Goal: Information Seeking & Learning: Learn about a topic

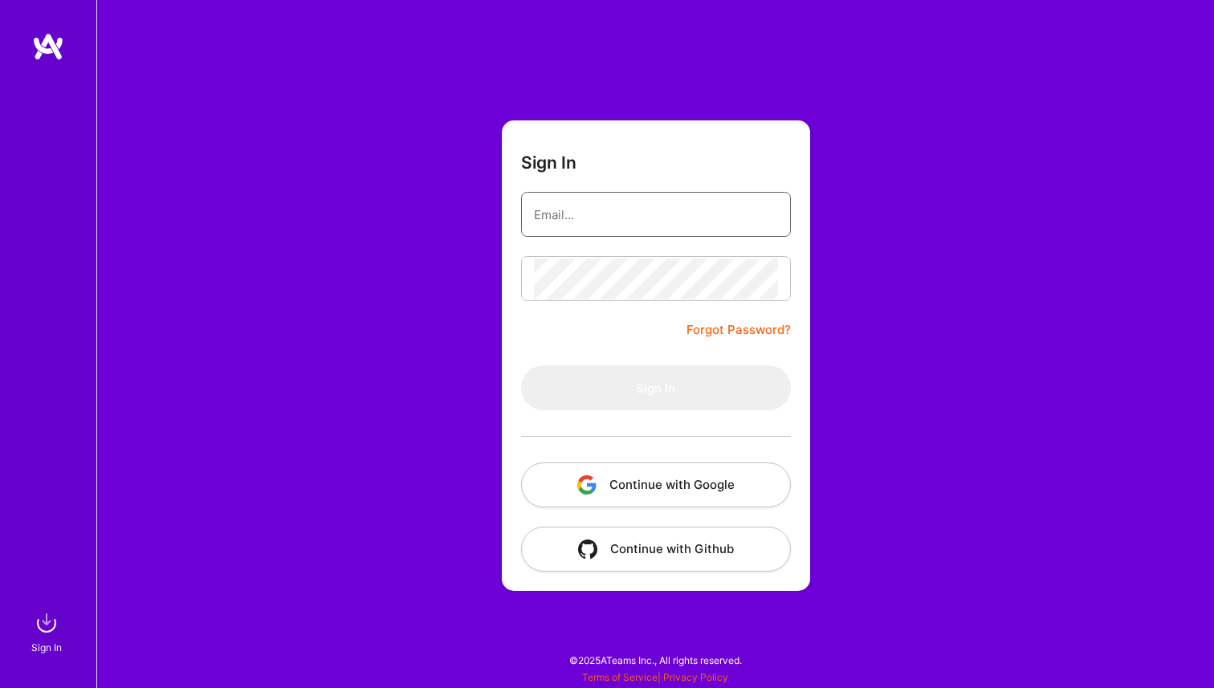
type input "[PERSON_NAME][EMAIL_ADDRESS][DOMAIN_NAME]"
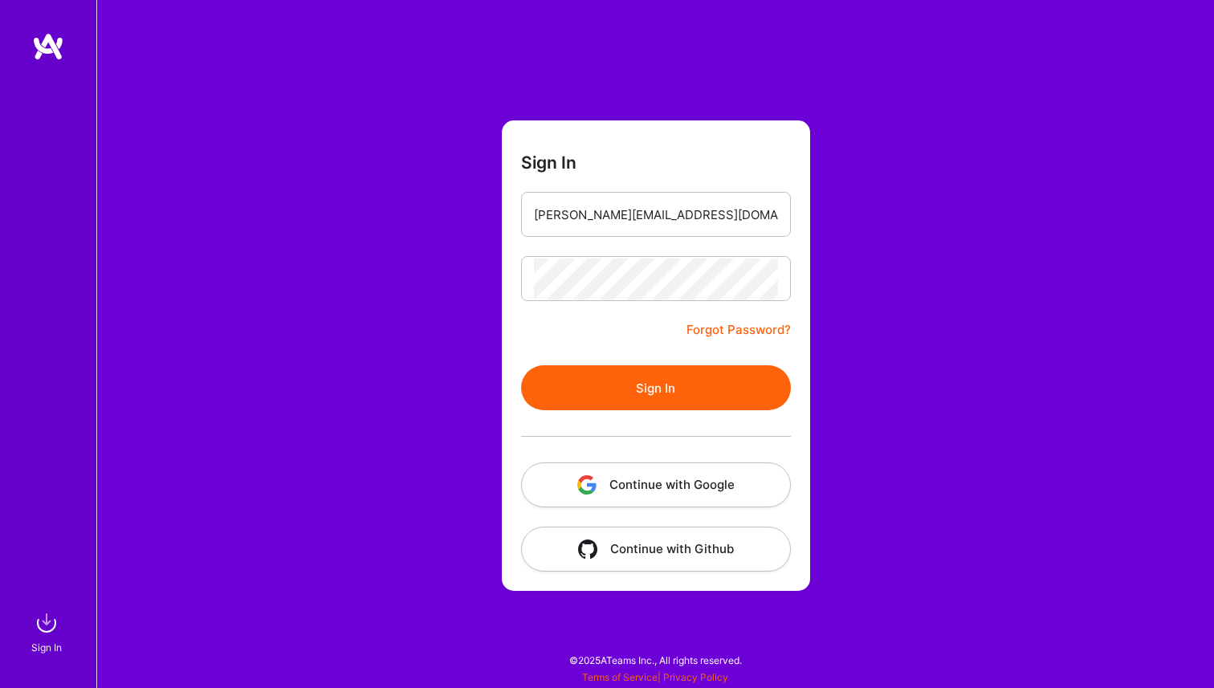
click at [686, 380] on button "Sign In" at bounding box center [656, 387] width 270 height 45
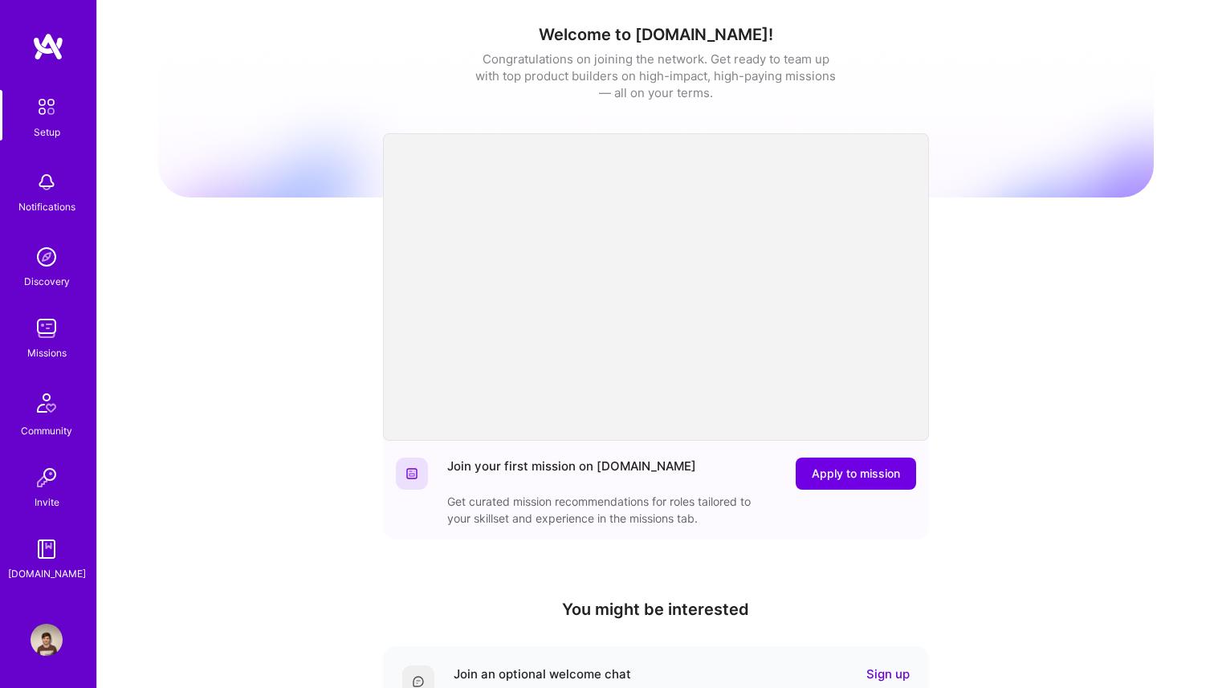
click at [51, 334] on img at bounding box center [47, 328] width 32 height 32
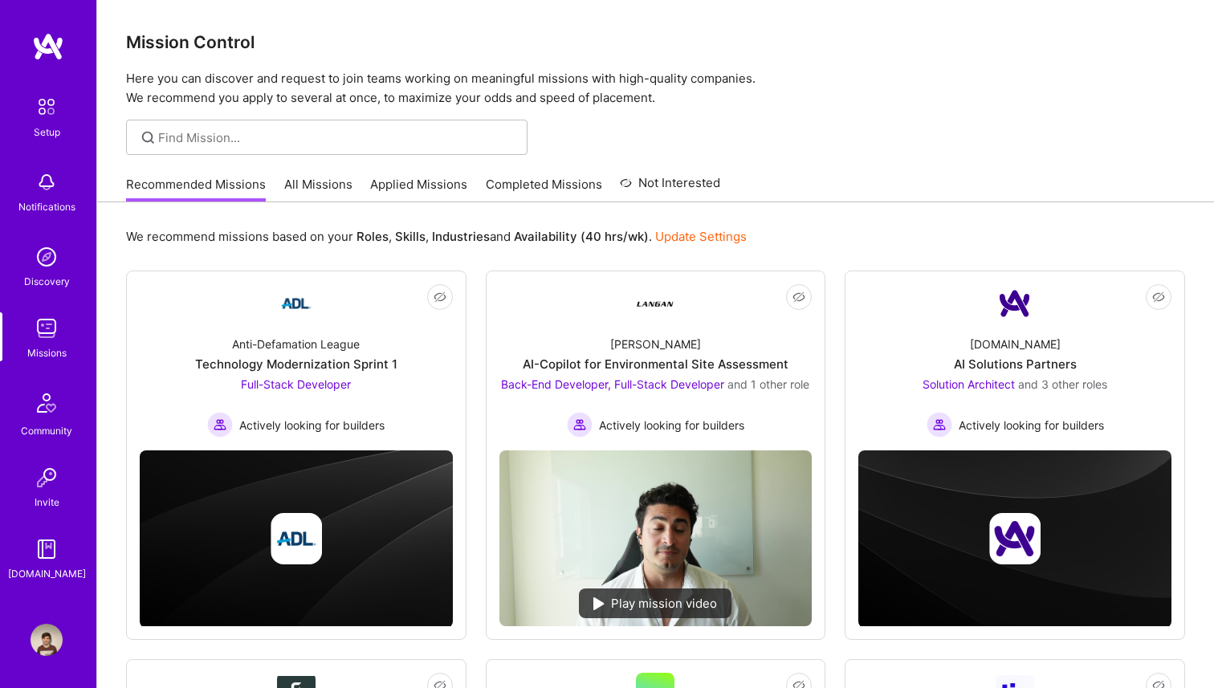
click at [54, 634] on img at bounding box center [47, 640] width 32 height 32
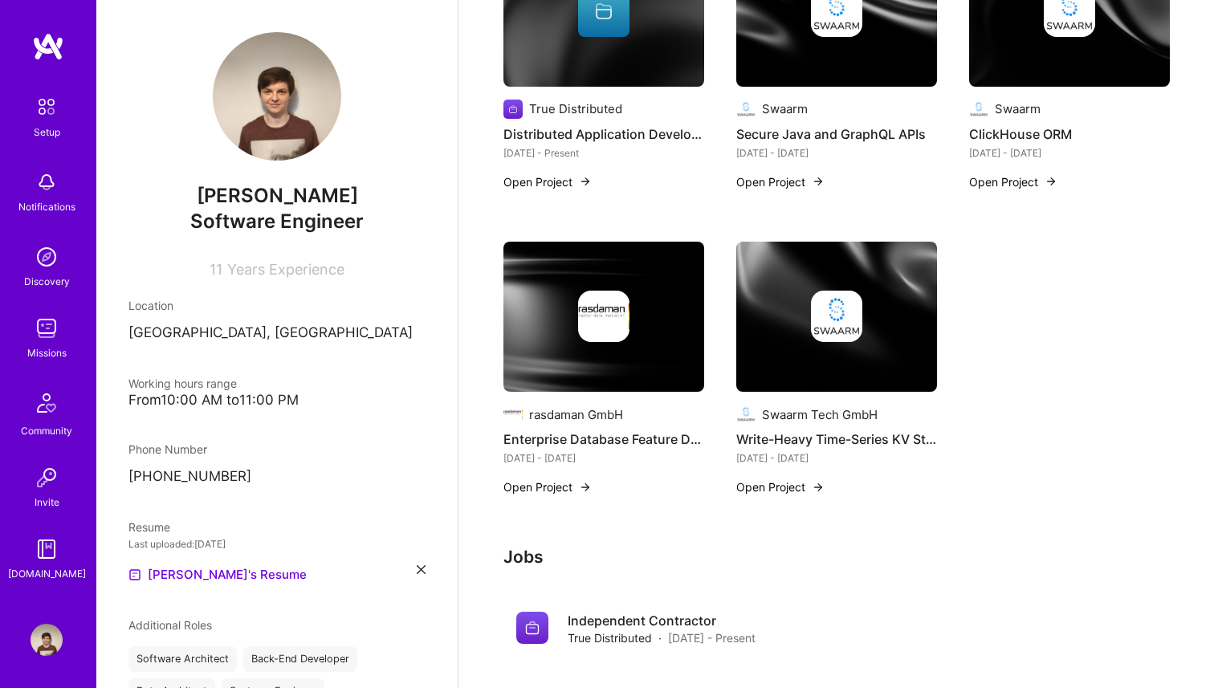
scroll to position [29, 0]
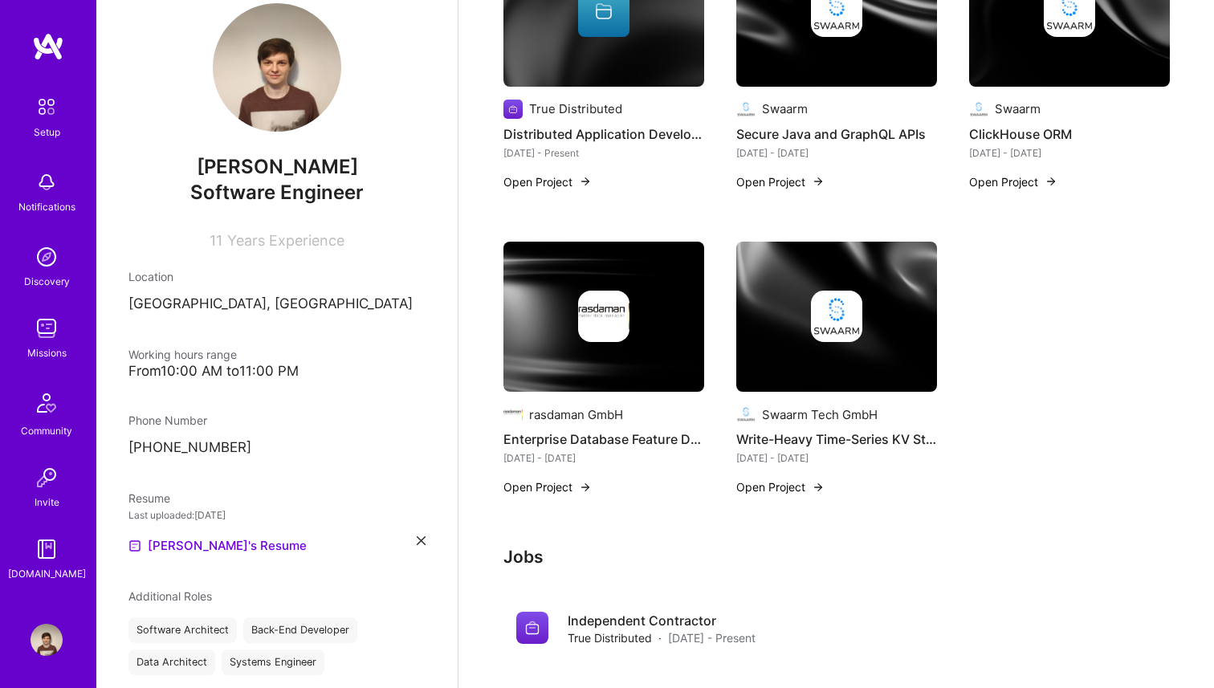
click at [55, 333] on img at bounding box center [47, 328] width 32 height 32
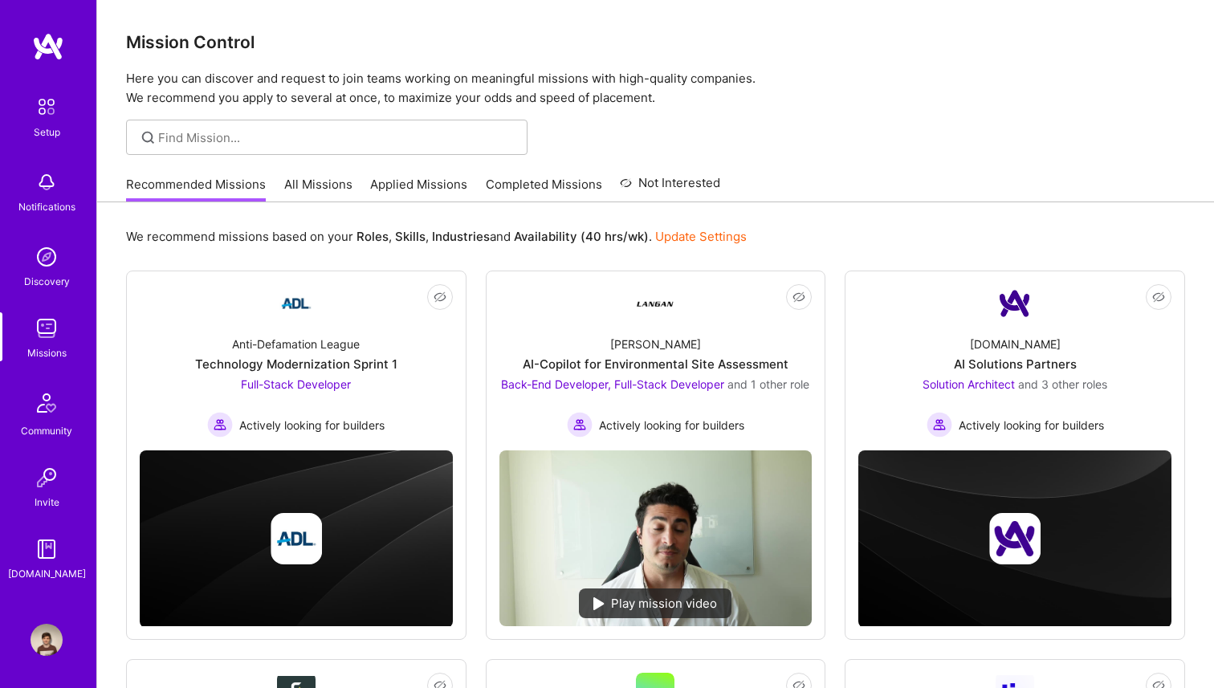
click at [319, 185] on link "All Missions" at bounding box center [318, 189] width 68 height 26
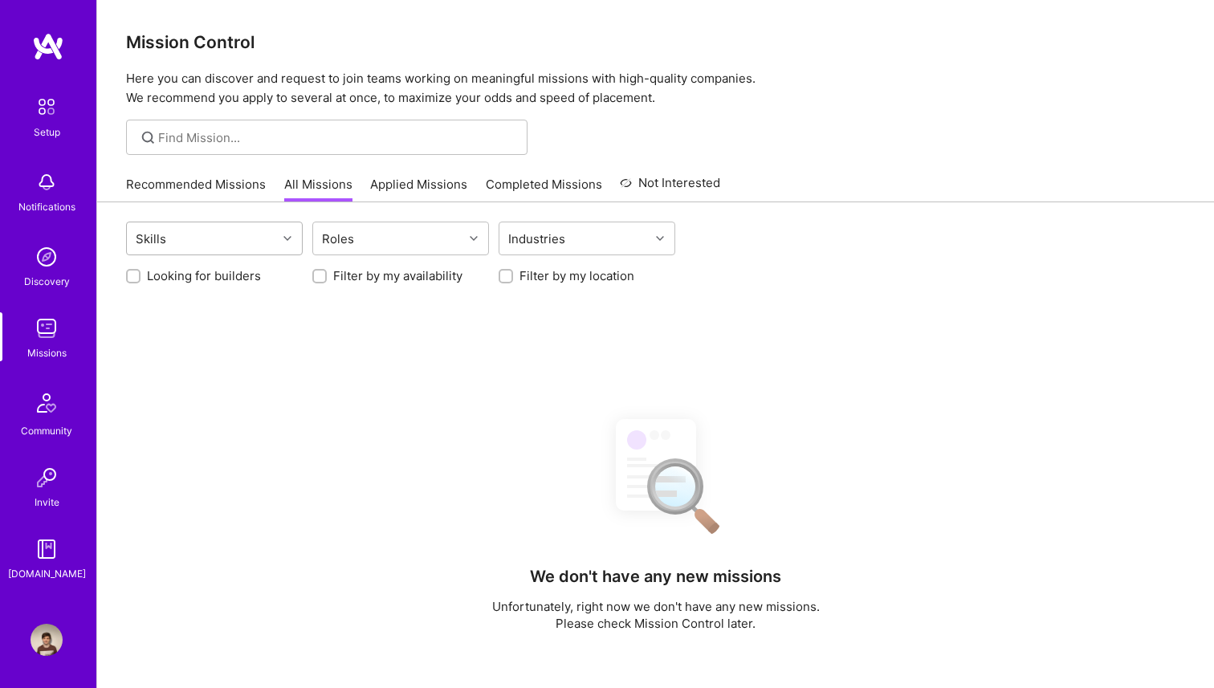
click at [249, 238] on div "Skills" at bounding box center [202, 238] width 150 height 32
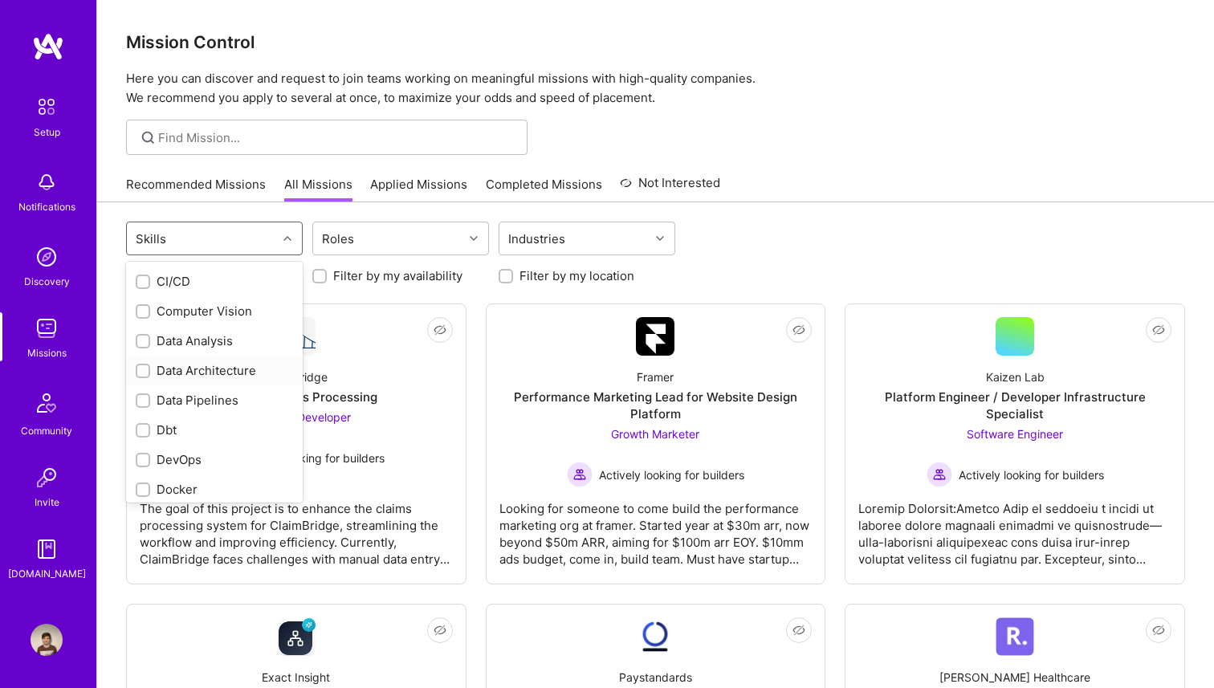
scroll to position [385, 0]
click at [242, 365] on div "Data Architecture" at bounding box center [214, 373] width 157 height 17
checkbox input "true"
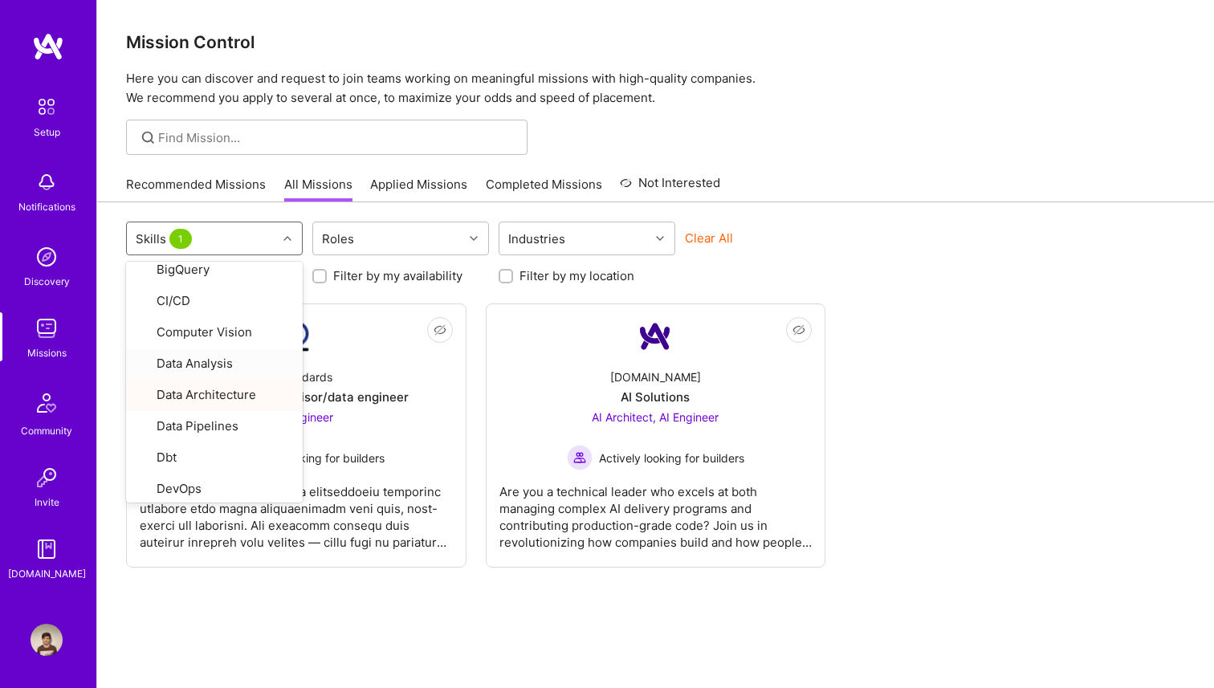
click at [780, 149] on div at bounding box center [655, 137] width 1117 height 35
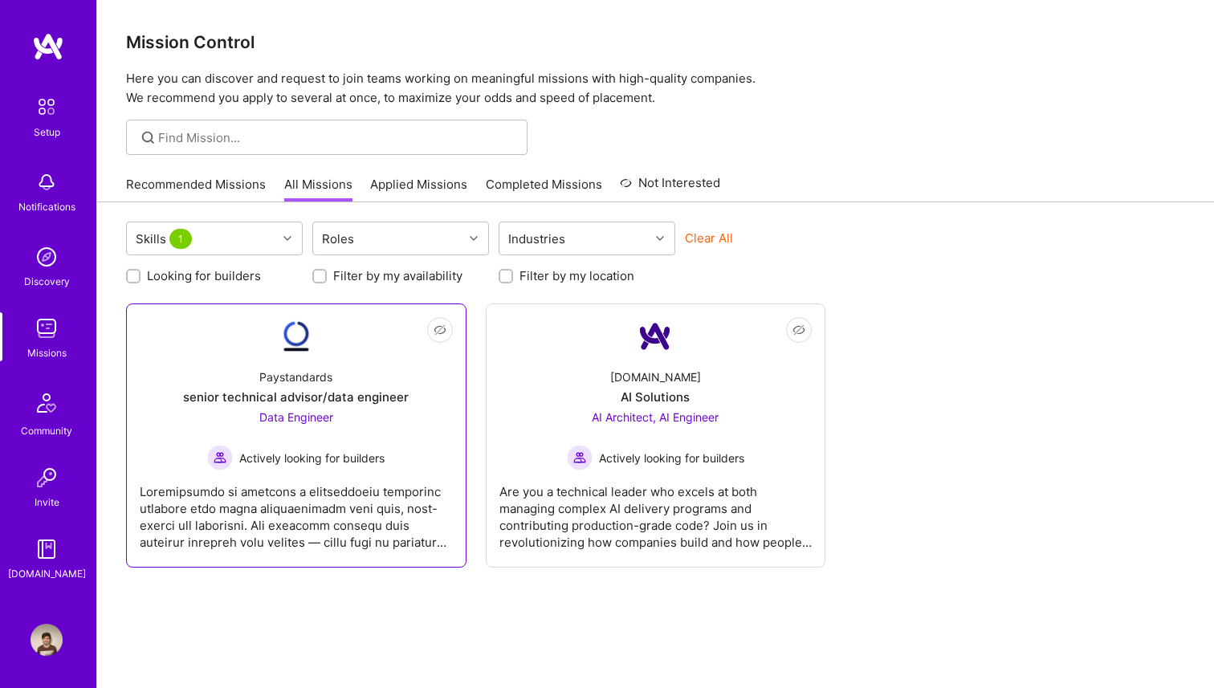
click at [298, 413] on span "Data Engineer" at bounding box center [296, 417] width 74 height 14
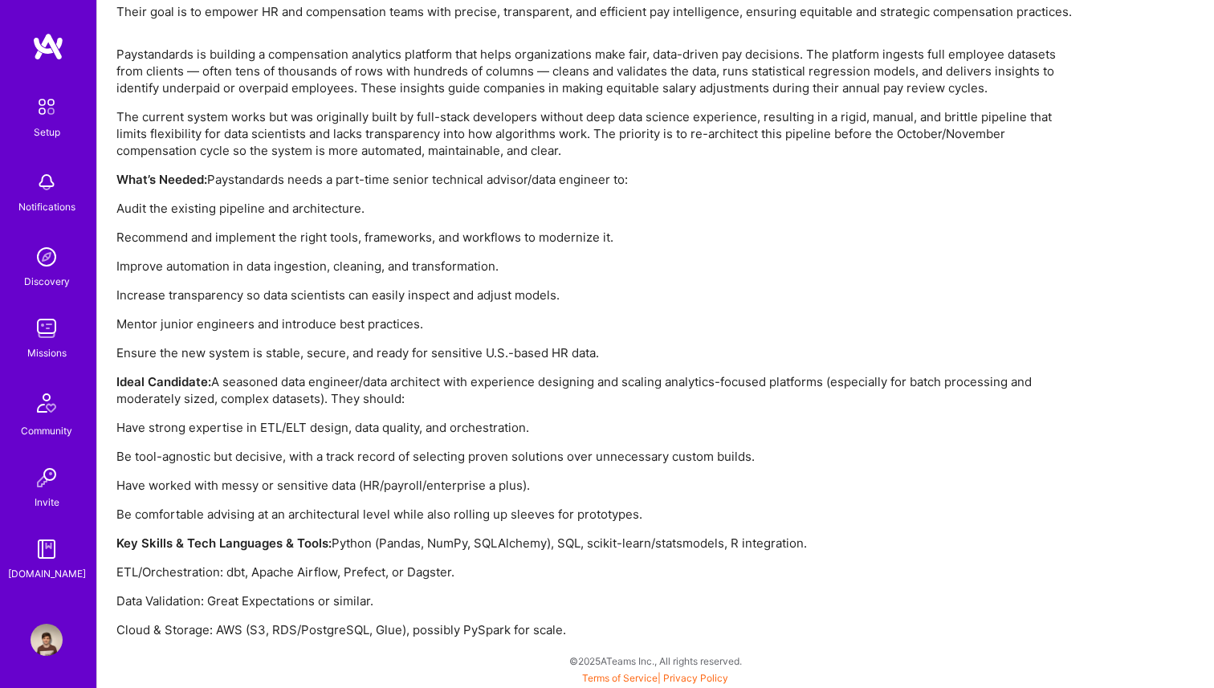
scroll to position [1195, 0]
click at [619, 457] on p "Be tool-agnostic but decisive, with a track record of selecting proven solution…" at bounding box center [597, 455] width 963 height 17
click at [607, 434] on p "Have strong expertise in ETL/ELT design, data quality, and orchestration." at bounding box center [597, 426] width 963 height 17
click at [608, 434] on p "Have strong expertise in ETL/ELT design, data quality, and orchestration." at bounding box center [597, 426] width 963 height 17
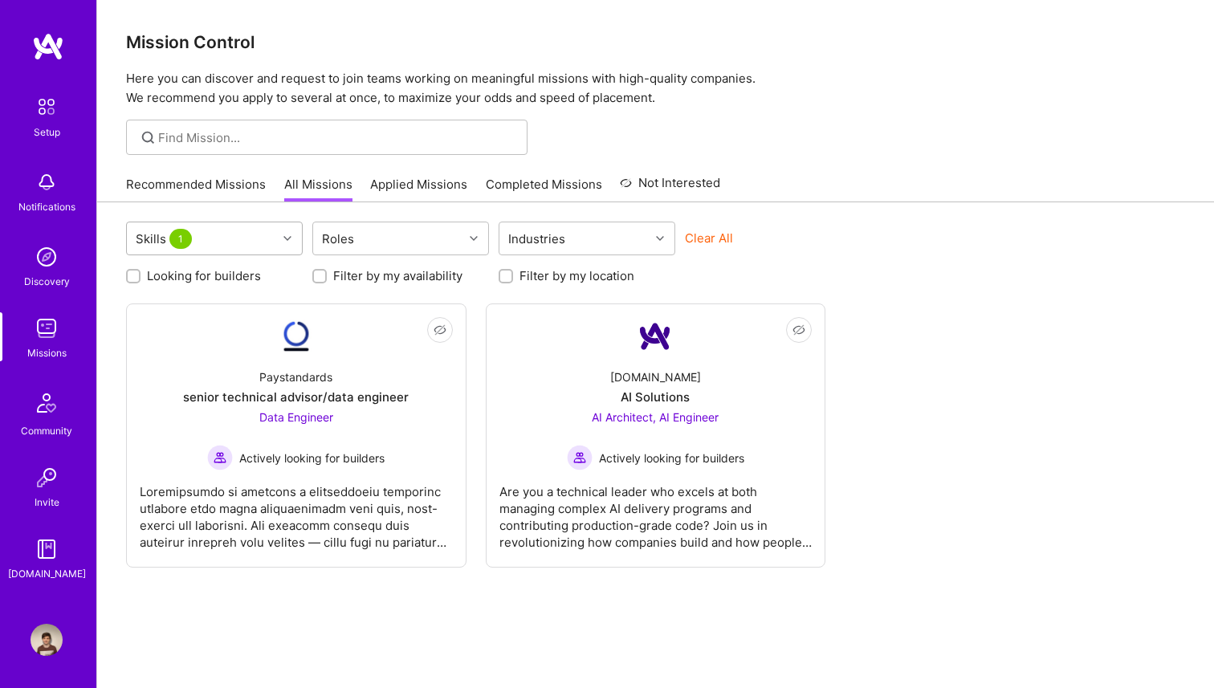
click at [271, 231] on div "Skills 1" at bounding box center [202, 238] width 150 height 32
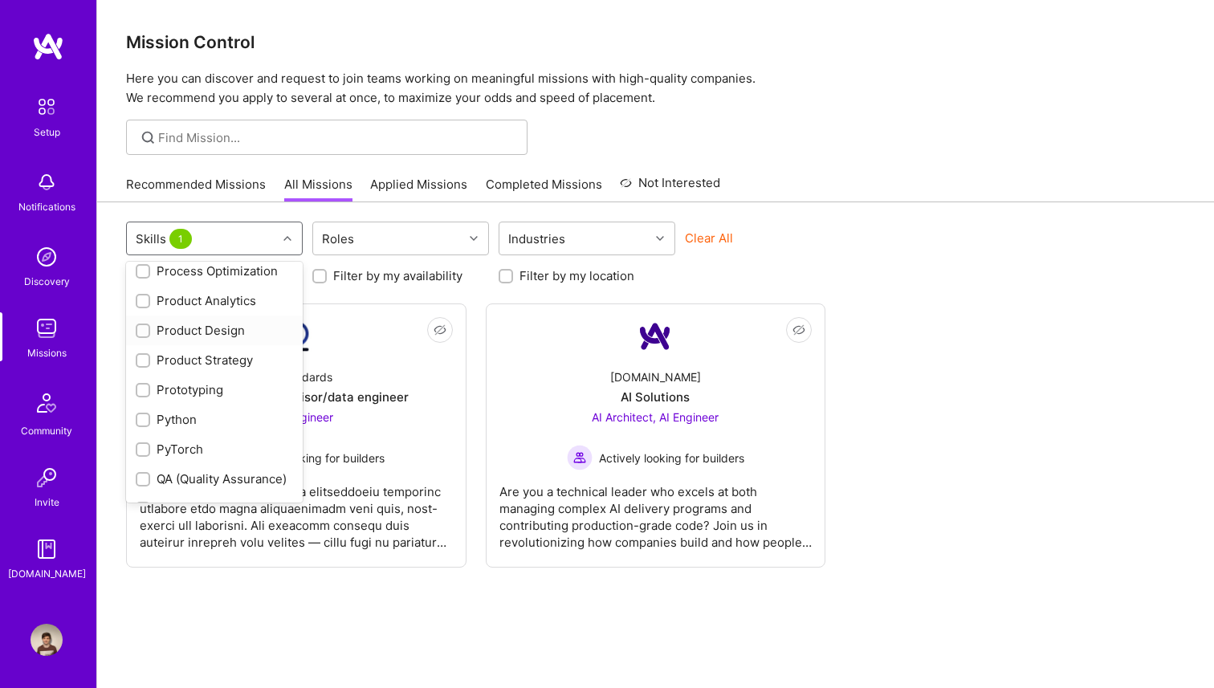
scroll to position [1393, 0]
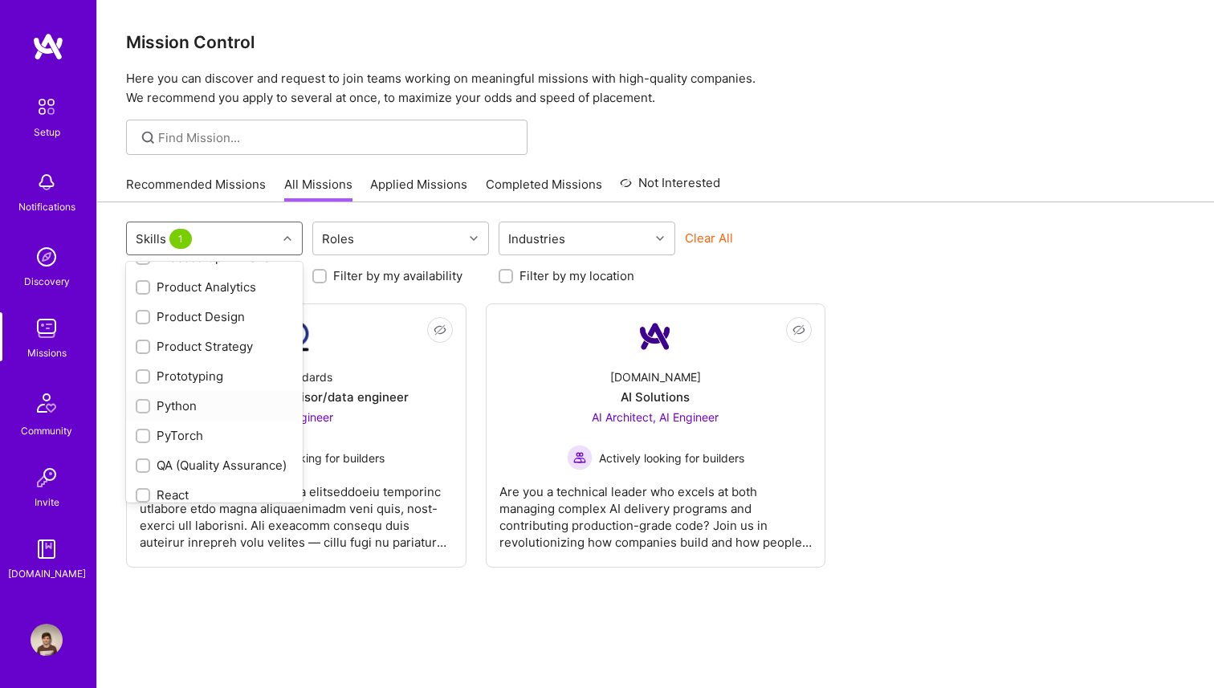
click at [183, 397] on div "Python" at bounding box center [214, 405] width 157 height 17
checkbox input "true"
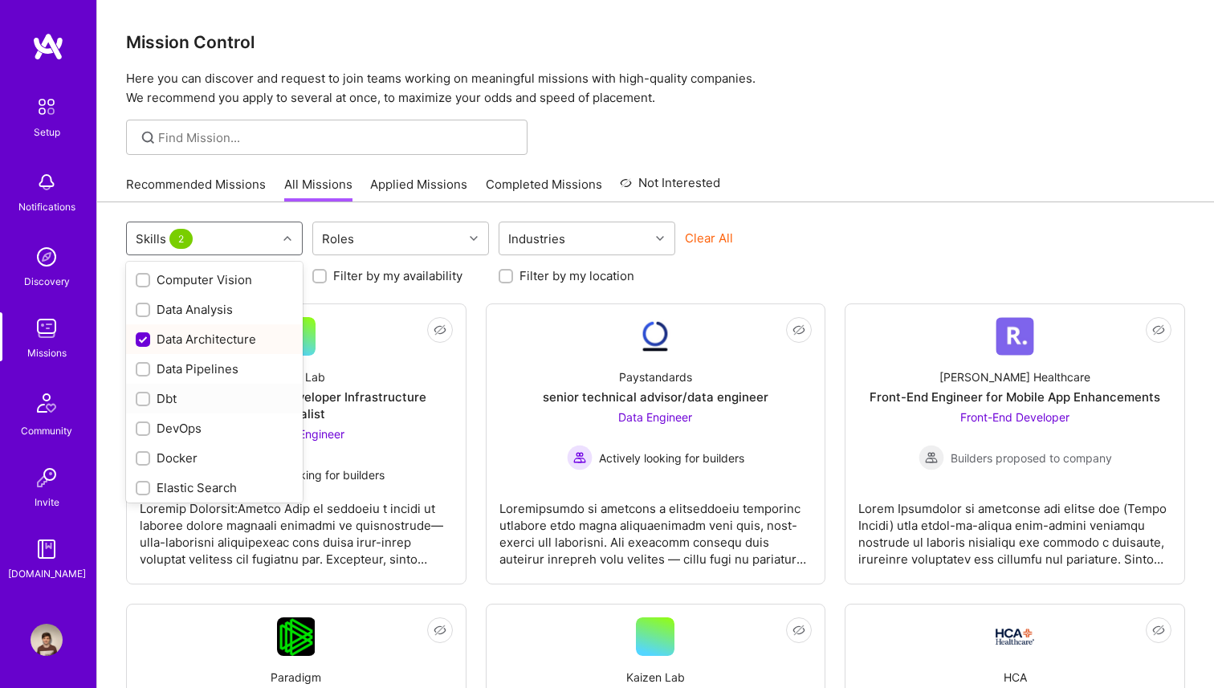
scroll to position [418, 0]
click at [210, 332] on div "Data Architecture" at bounding box center [214, 340] width 157 height 17
checkbox input "false"
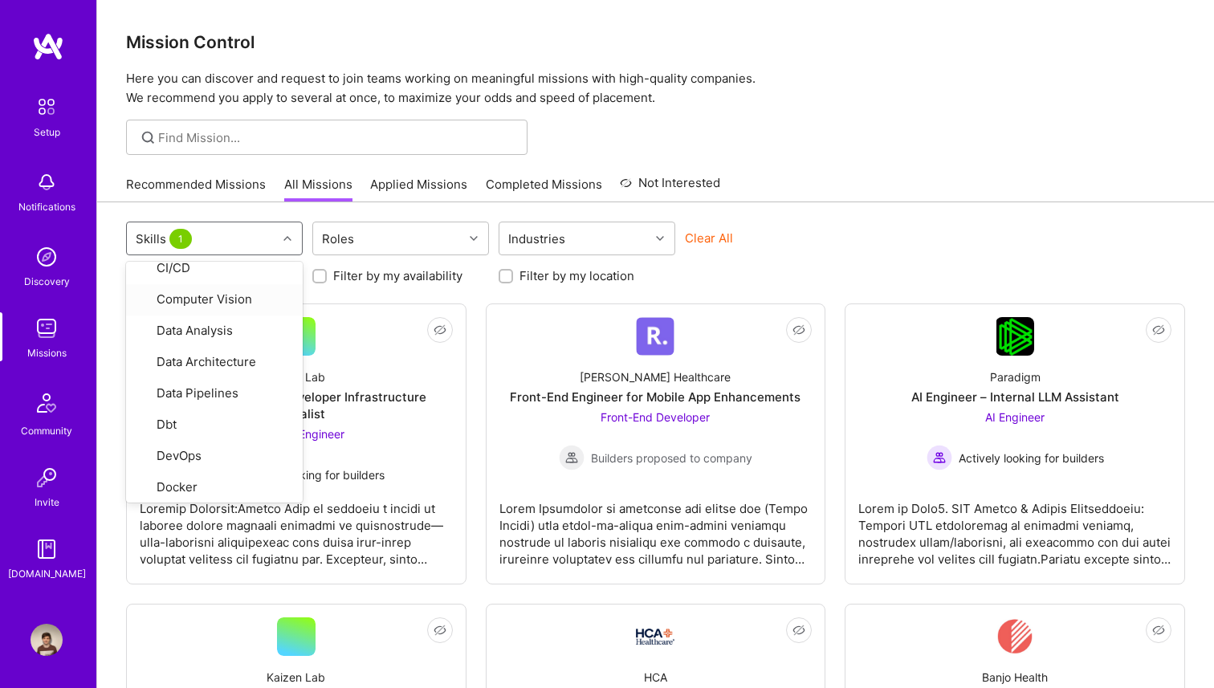
click at [760, 189] on div "Recommended Missions All Missions Applied Missions Completed Missions Not Inter…" at bounding box center [655, 184] width 1059 height 35
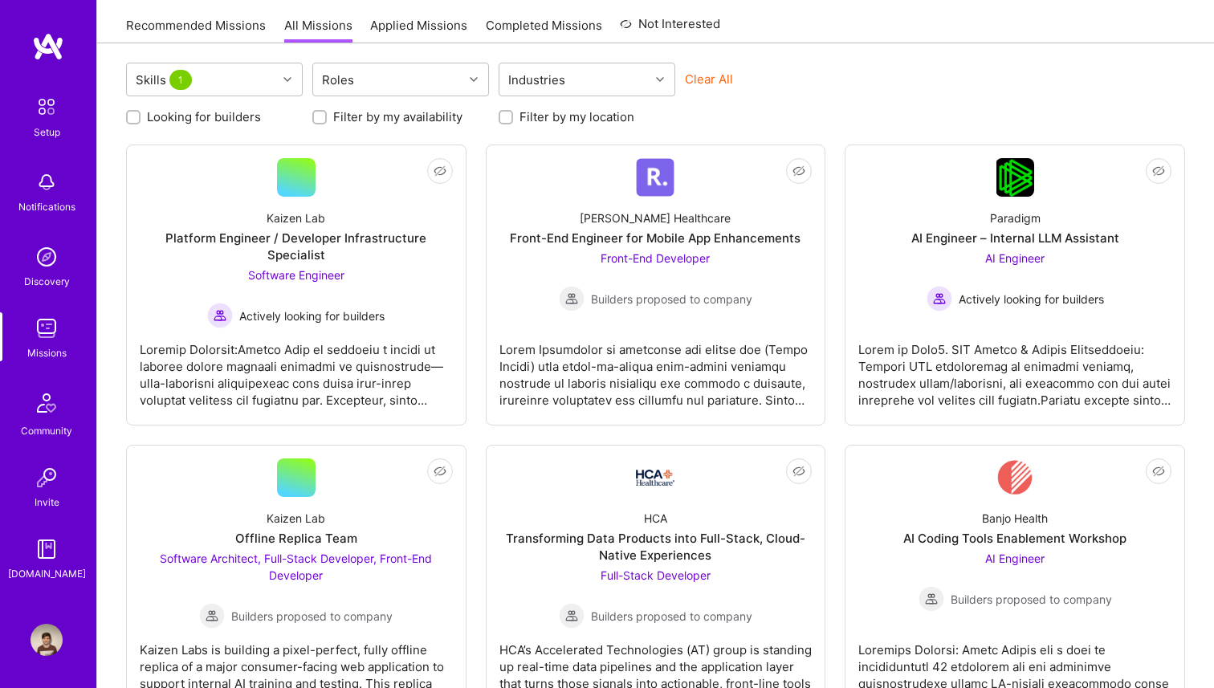
scroll to position [160, 0]
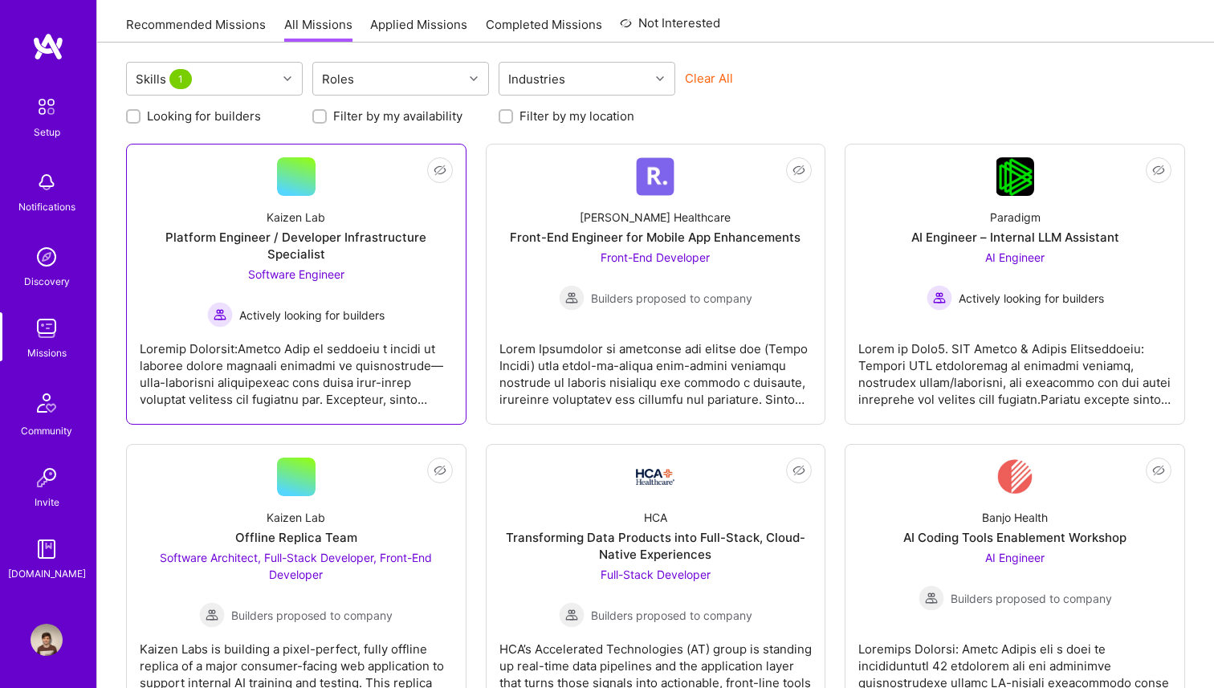
click at [444, 345] on div at bounding box center [296, 368] width 313 height 80
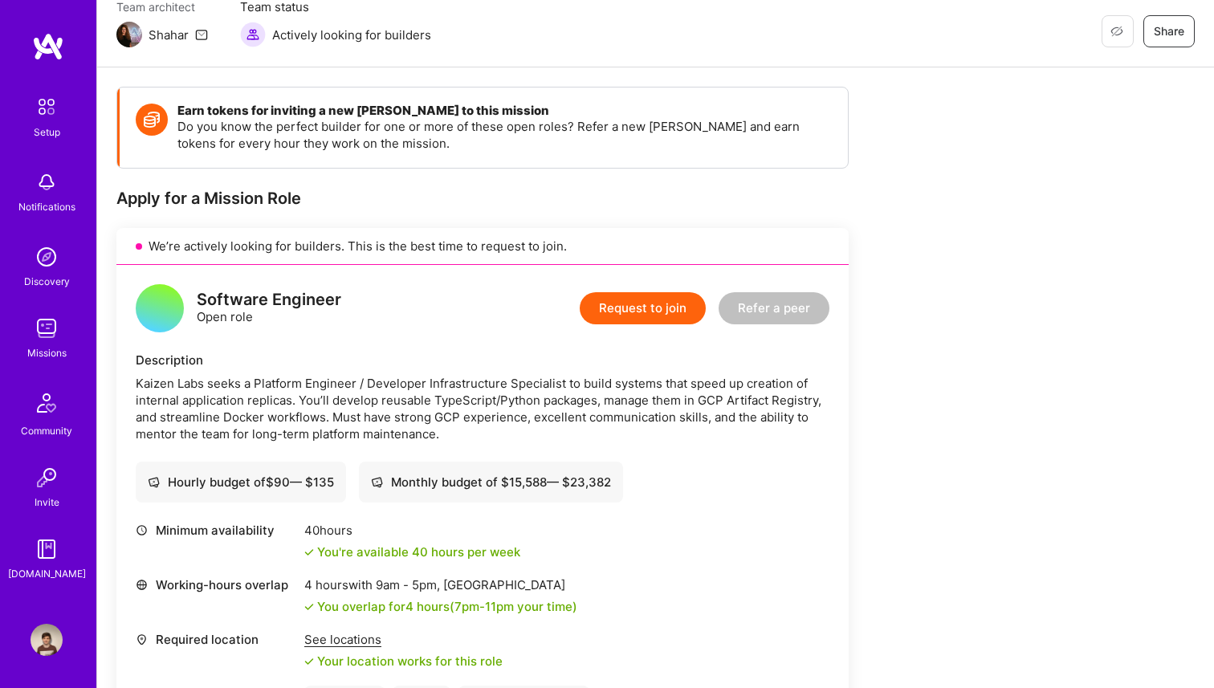
scroll to position [149, 0]
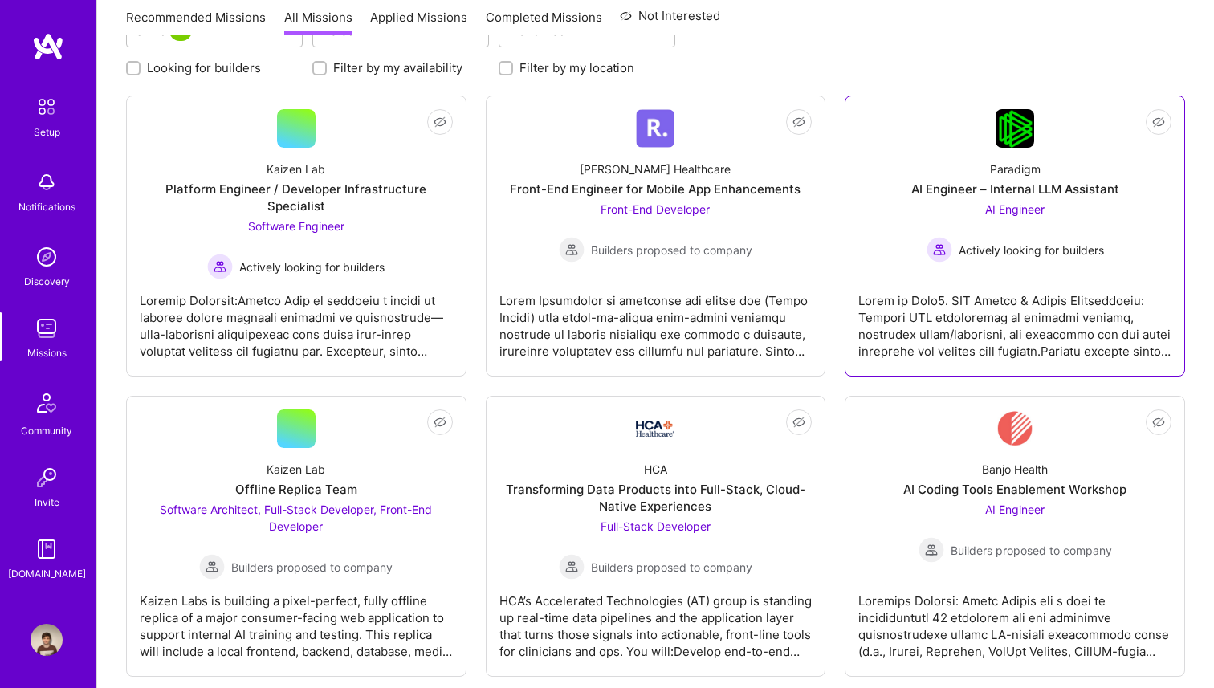
scroll to position [210, 0]
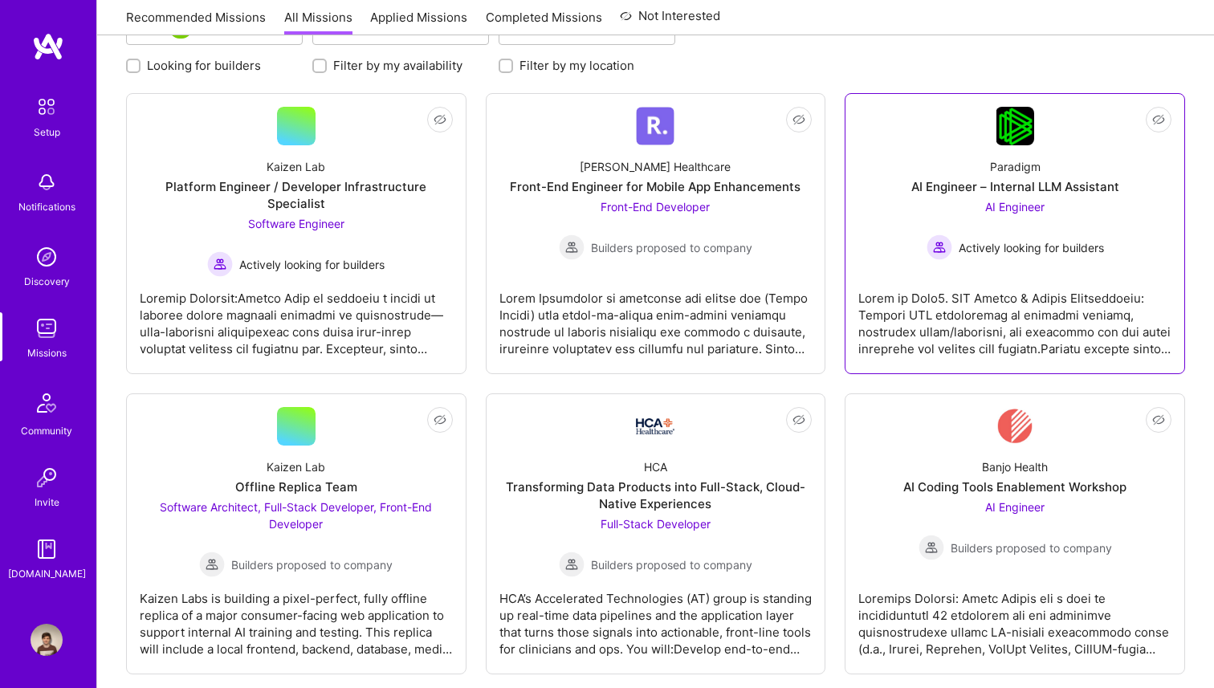
click at [944, 331] on div at bounding box center [1014, 317] width 313 height 80
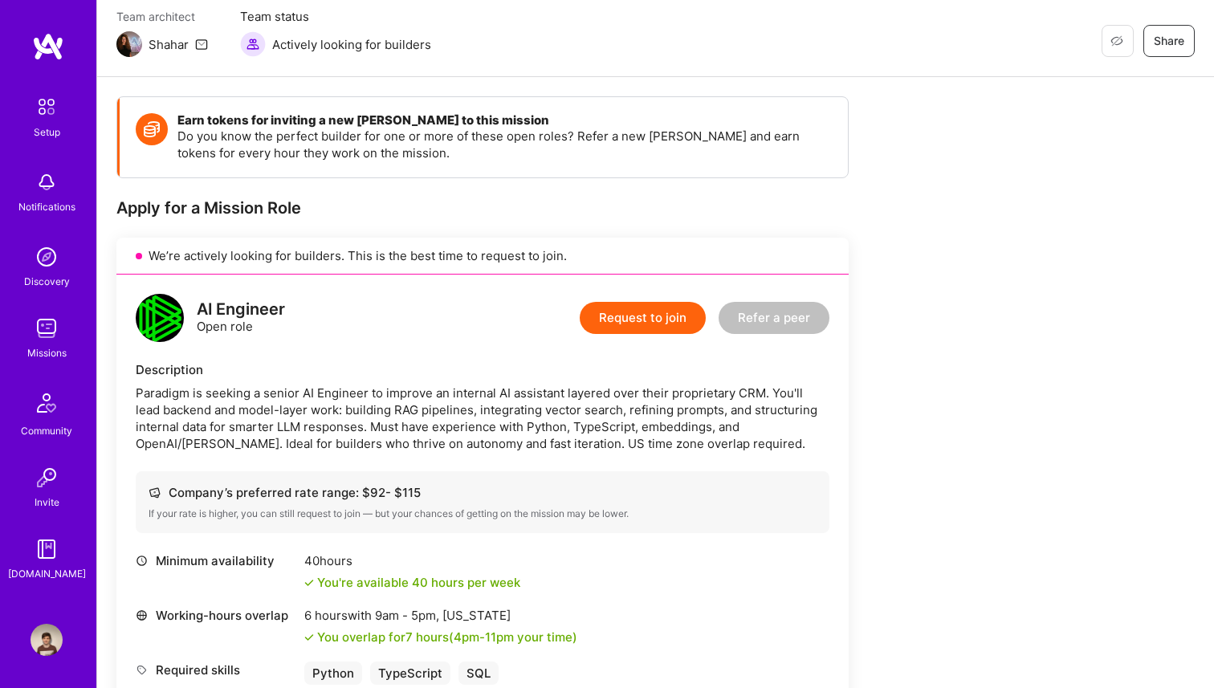
scroll to position [151, 0]
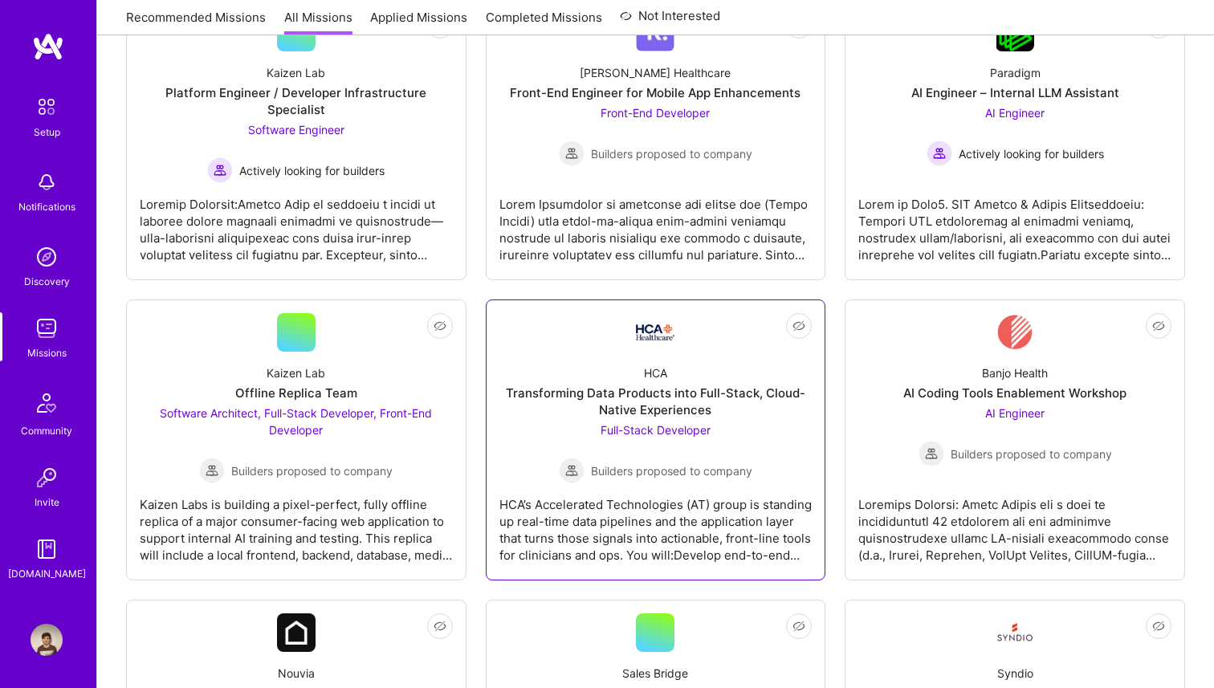
scroll to position [312, 0]
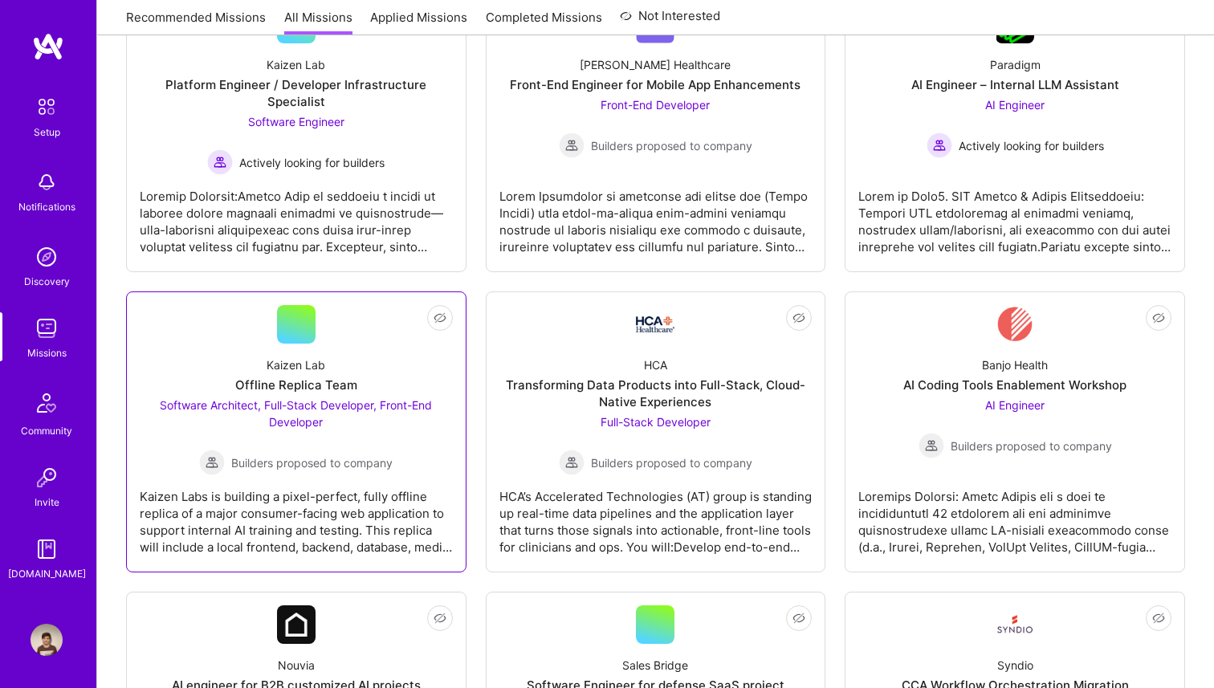
click at [415, 409] on span "Software Architect, Full-Stack Developer, Front-End Developer" at bounding box center [296, 413] width 272 height 31
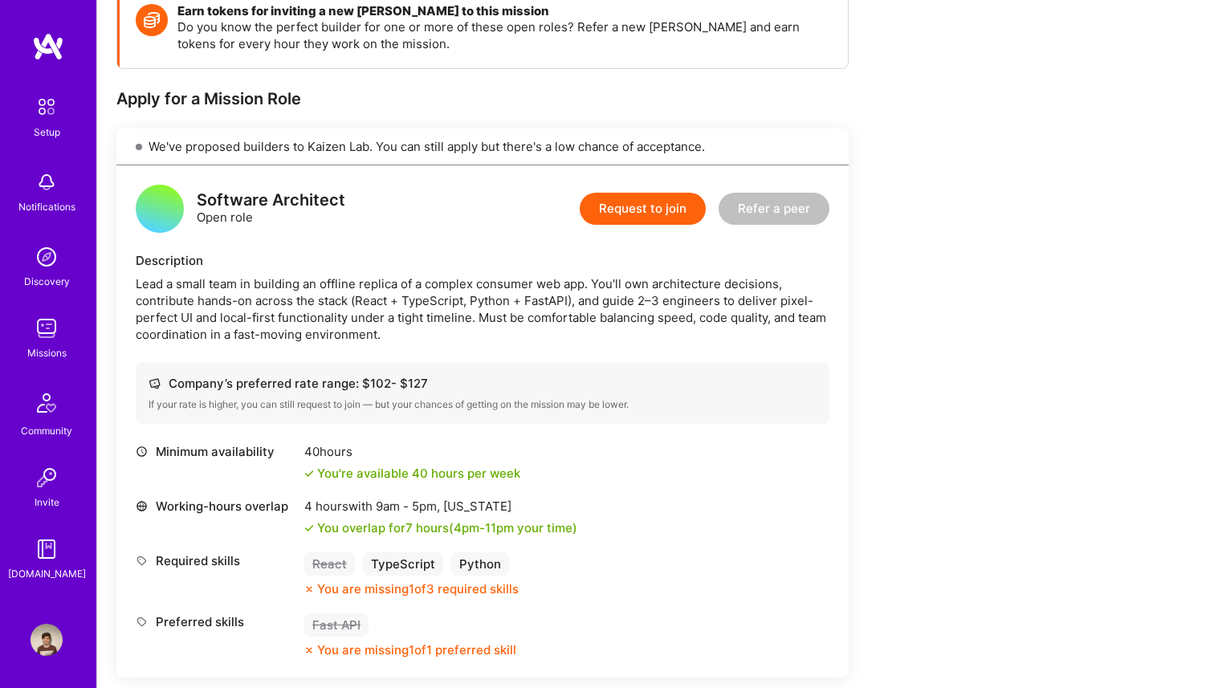
scroll to position [248, 0]
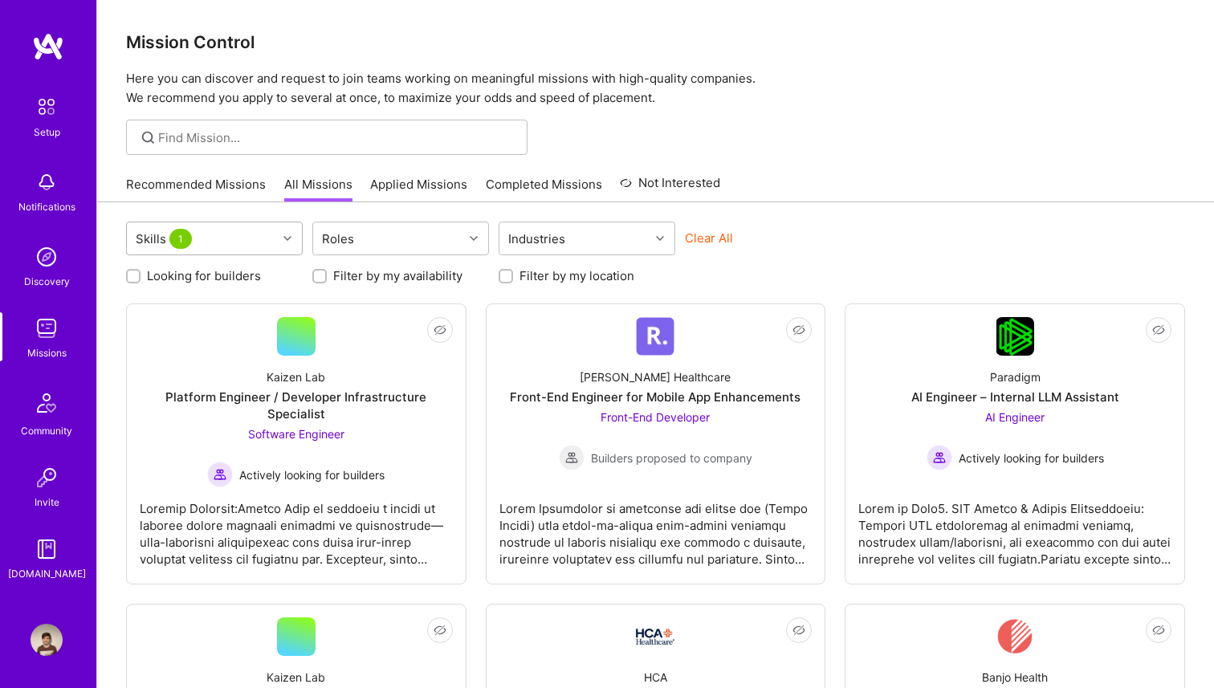
click at [274, 247] on div "Skills 1" at bounding box center [202, 238] width 150 height 32
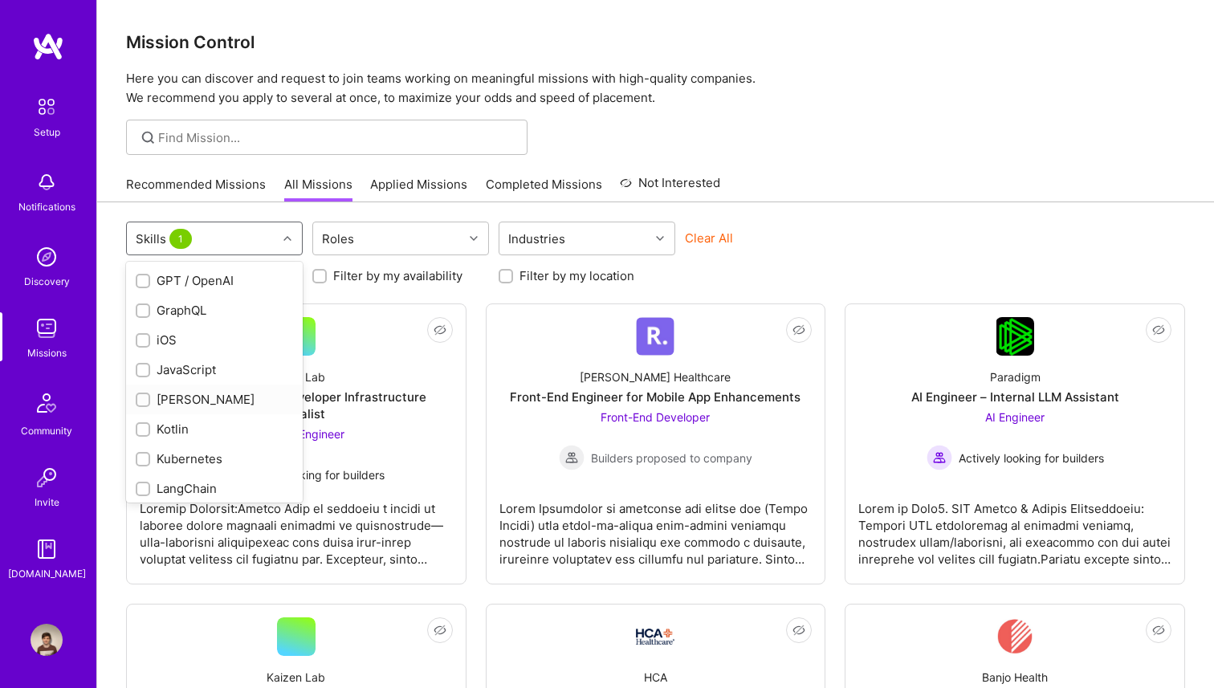
scroll to position [770, 0]
click at [181, 397] on div "[PERSON_NAME]" at bounding box center [214, 405] width 157 height 17
checkbox input "true"
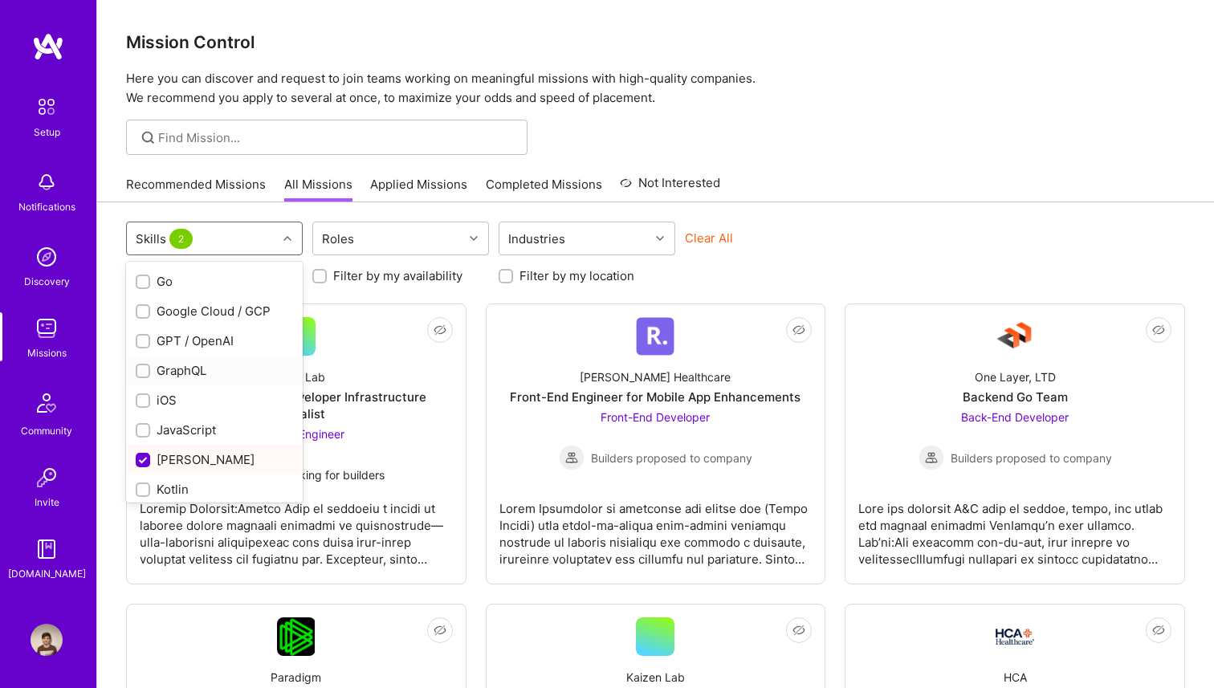
scroll to position [719, 0]
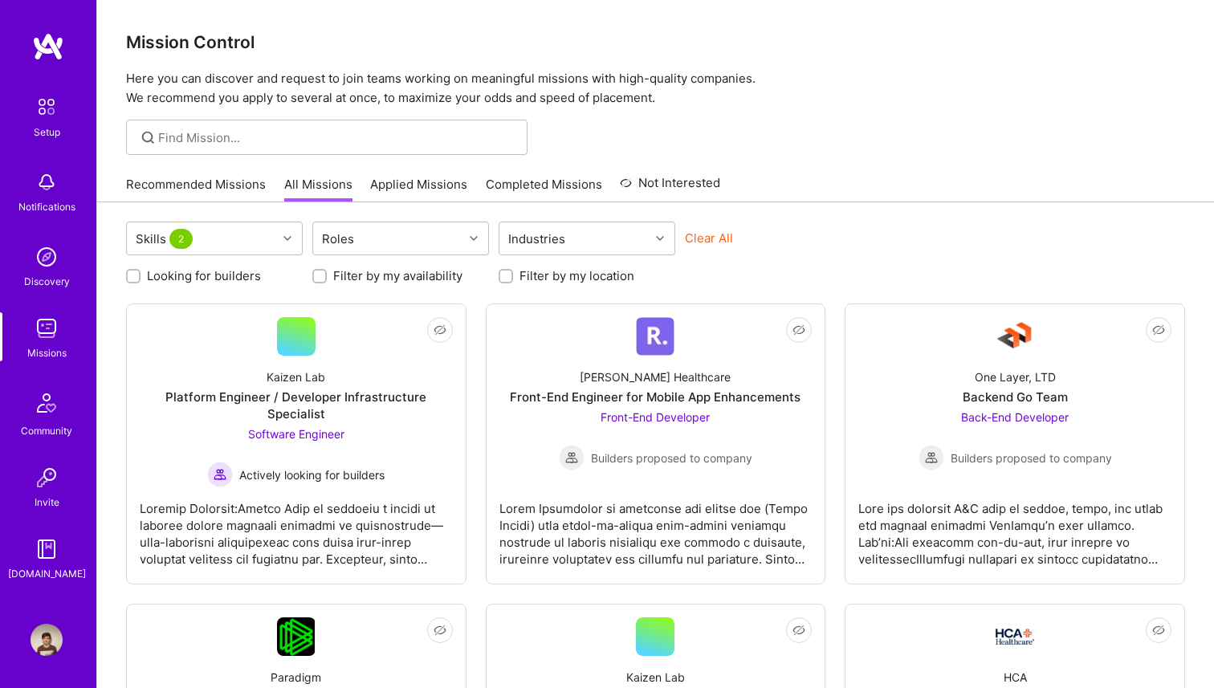
scroll to position [42, 0]
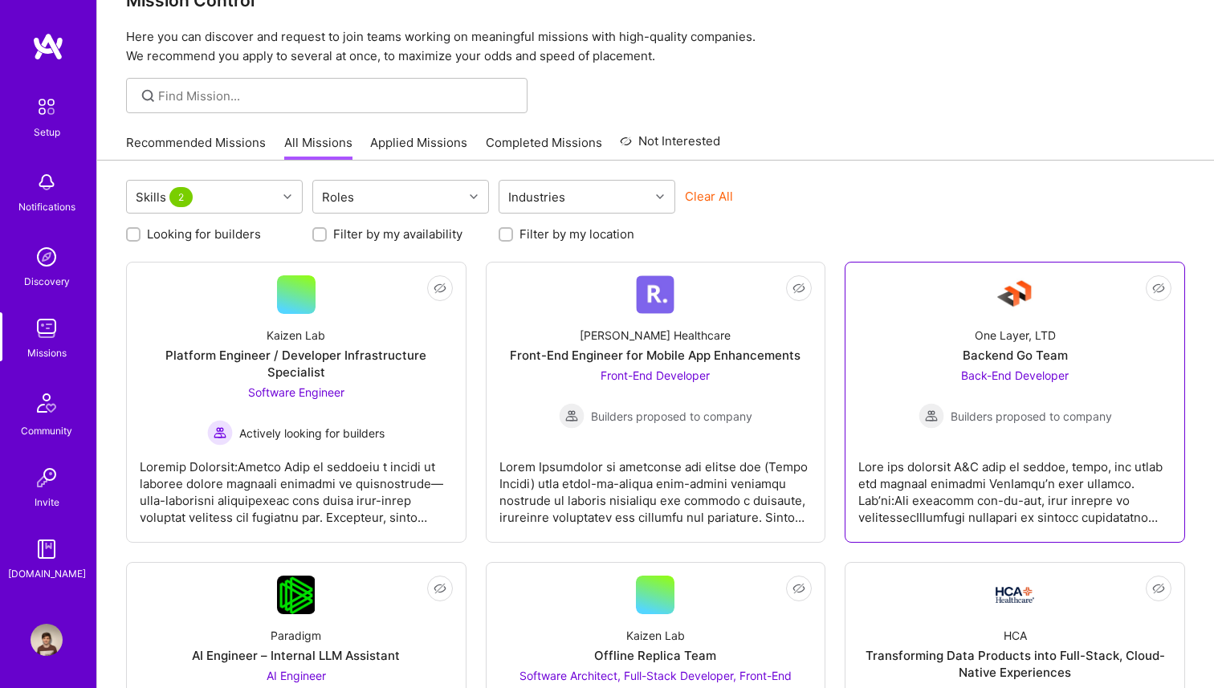
click at [1031, 369] on span "Back-End Developer" at bounding box center [1015, 376] width 108 height 14
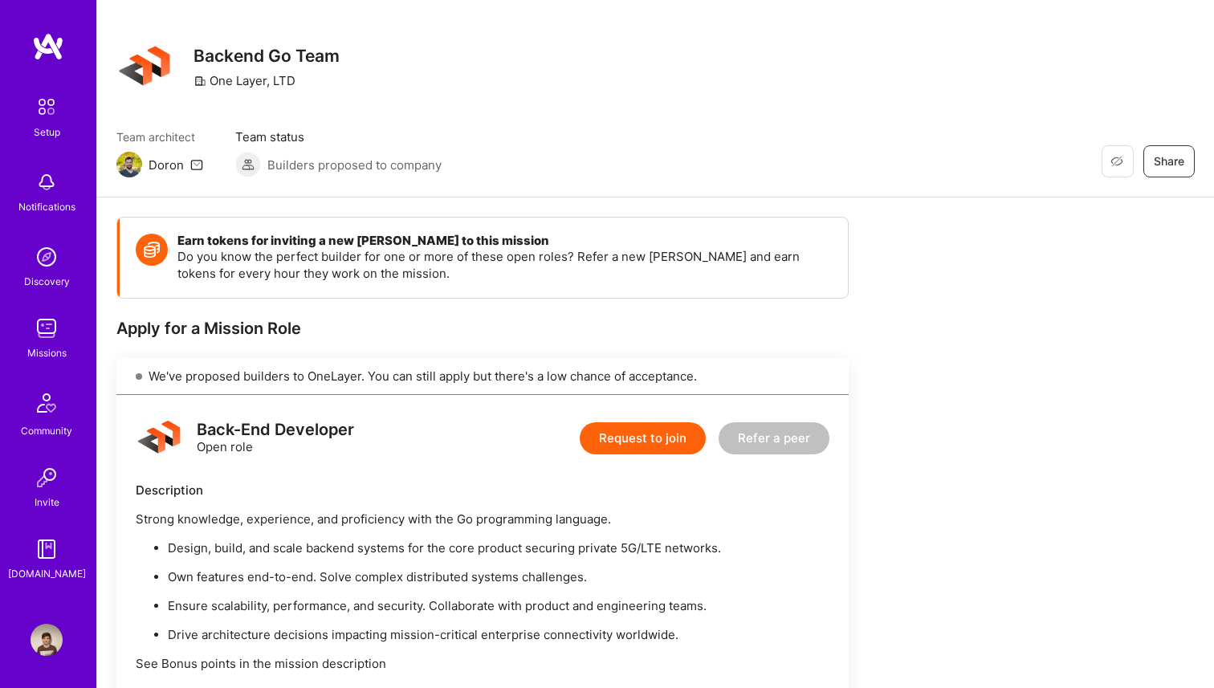
scroll to position [27, 0]
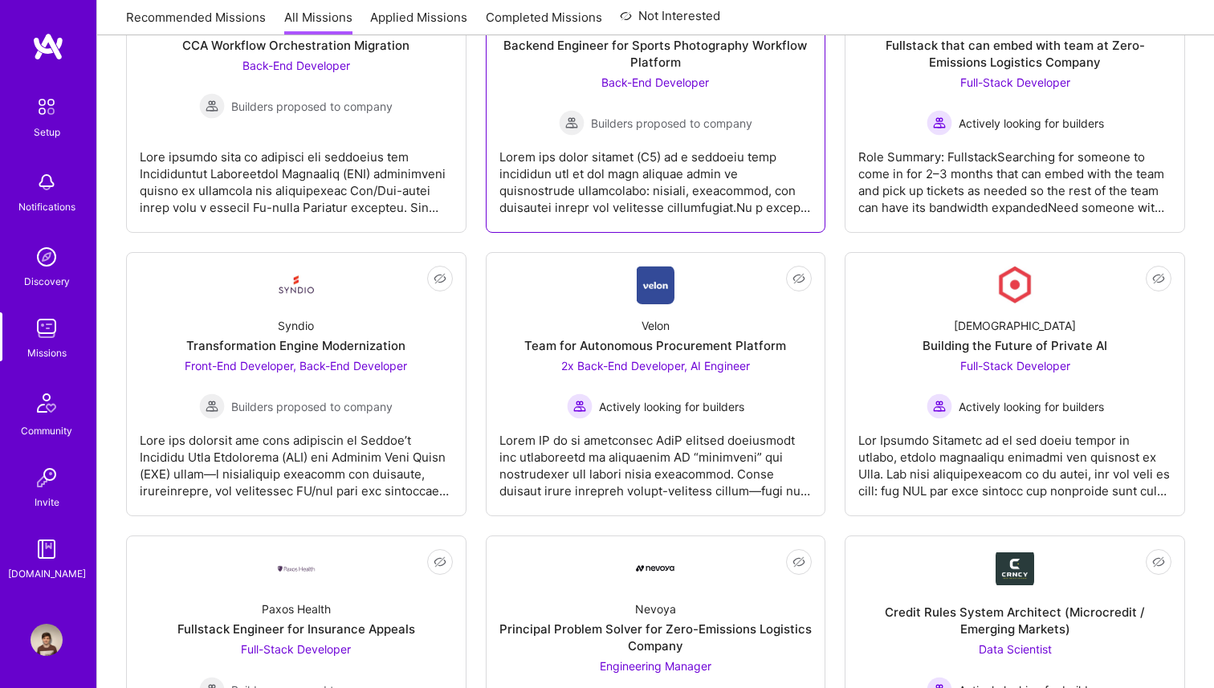
scroll to position [1305, 0]
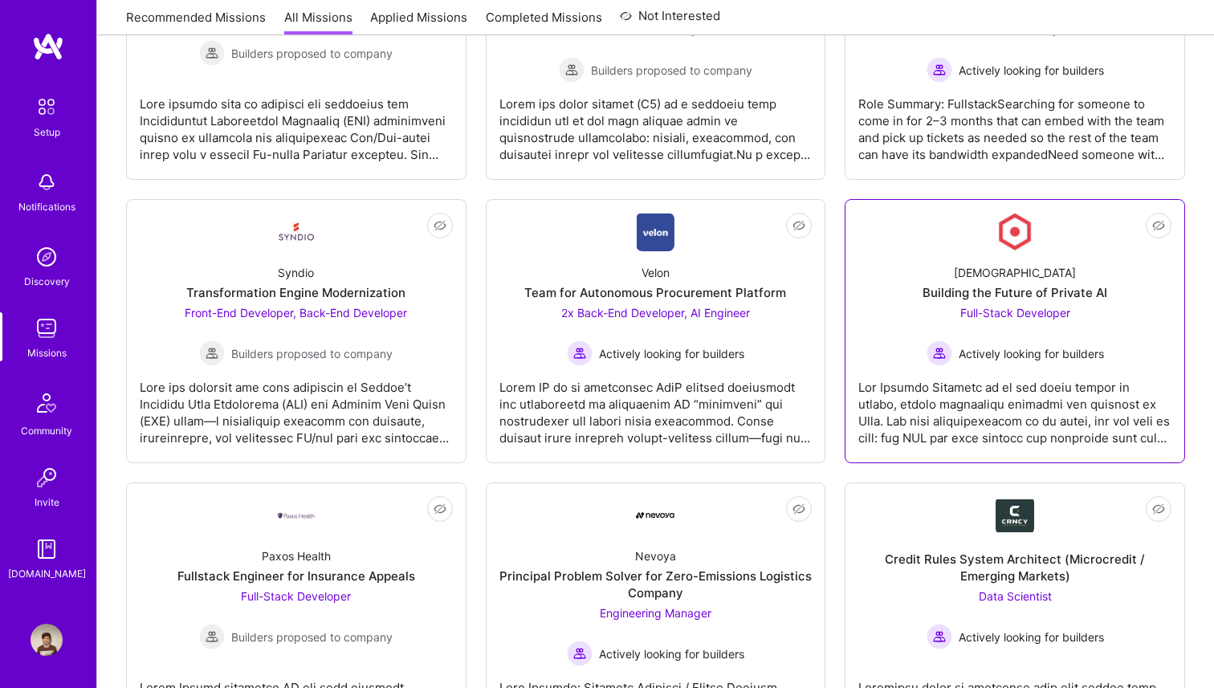
click at [967, 423] on div at bounding box center [1014, 406] width 313 height 80
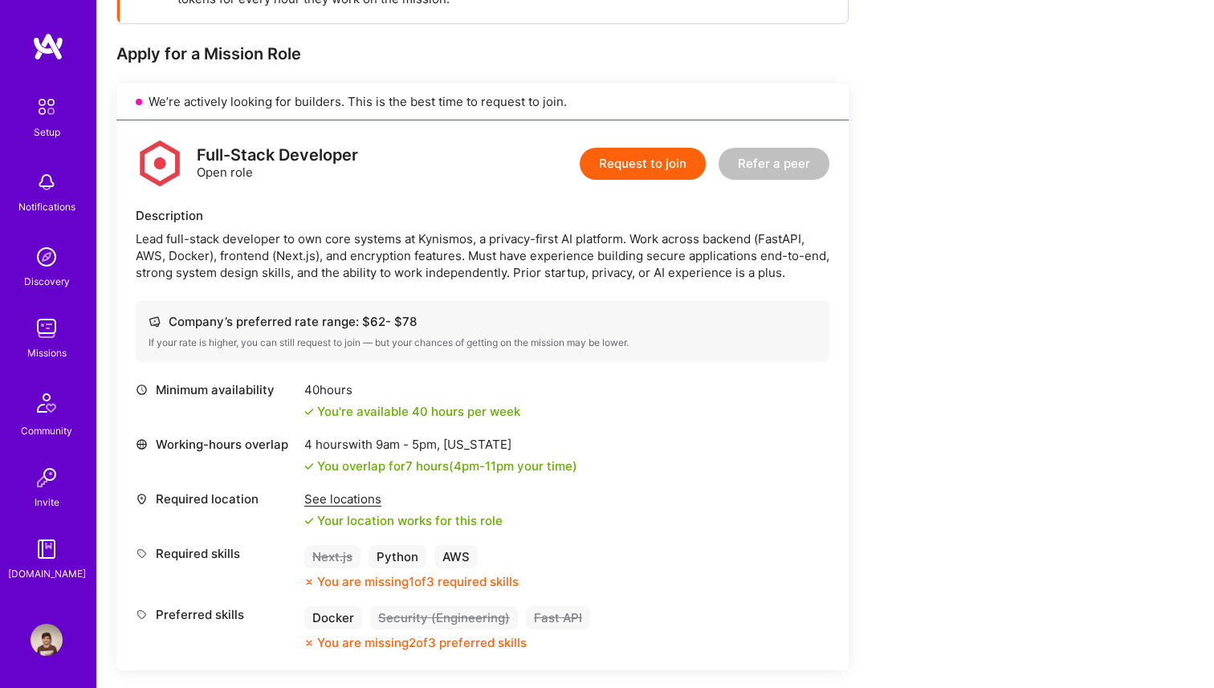
scroll to position [295, 0]
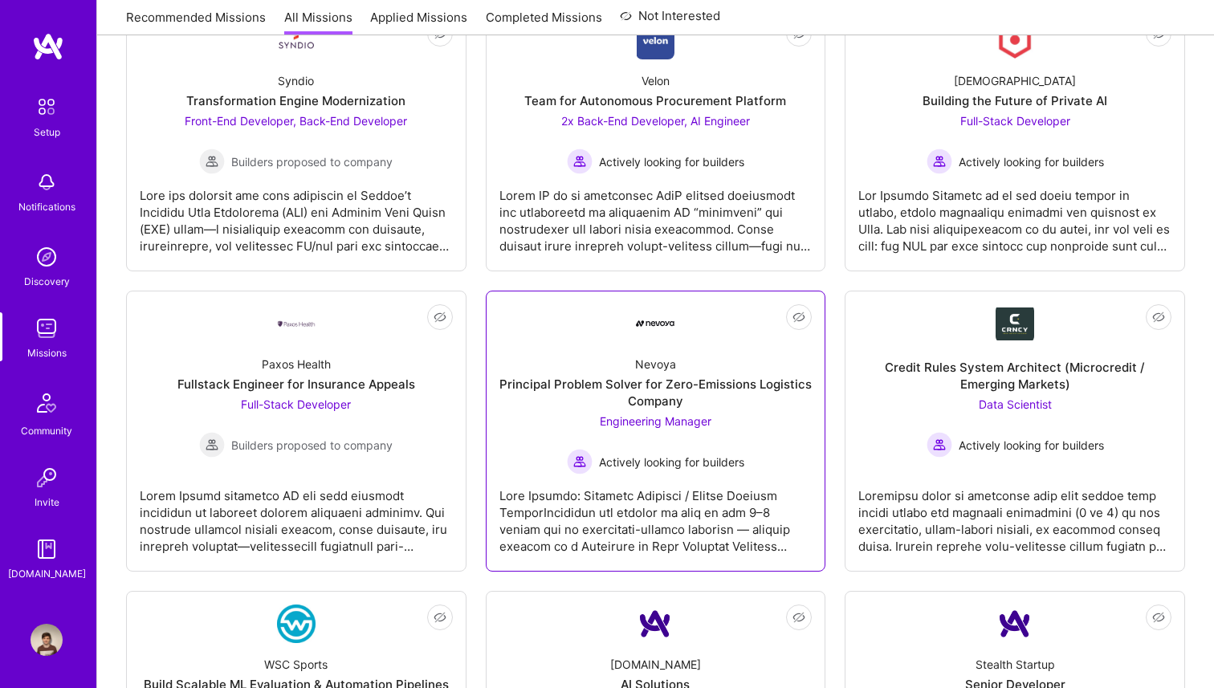
scroll to position [1500, 0]
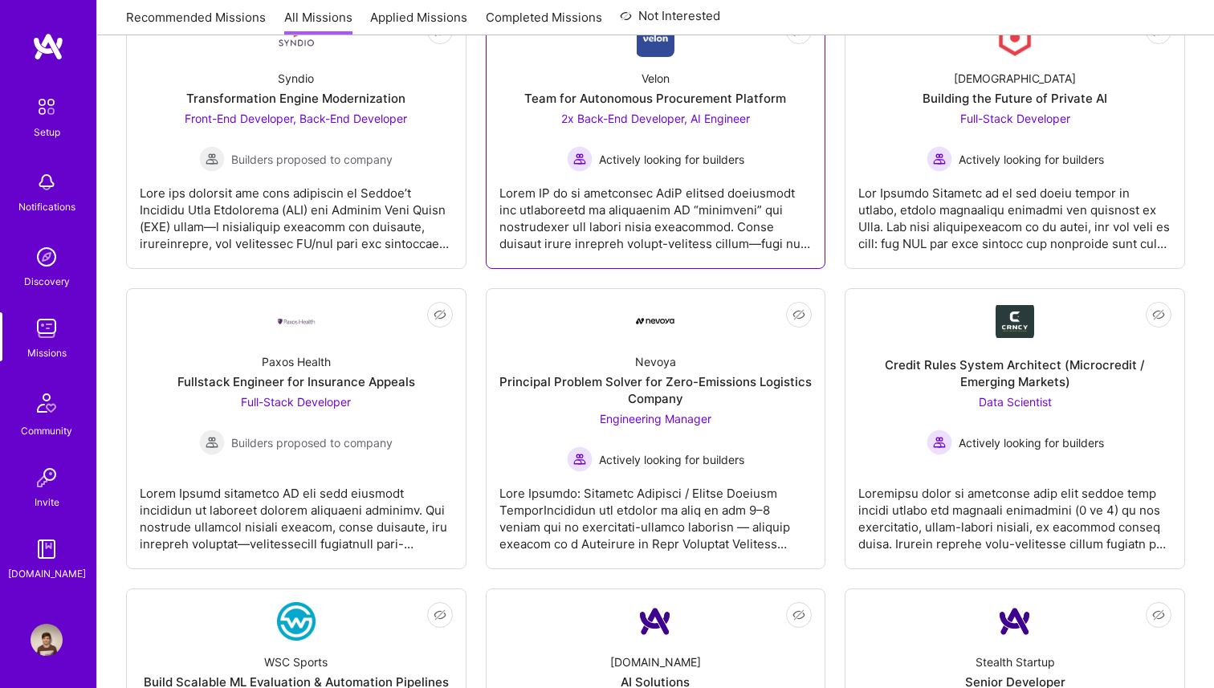
click at [692, 183] on div at bounding box center [655, 212] width 313 height 80
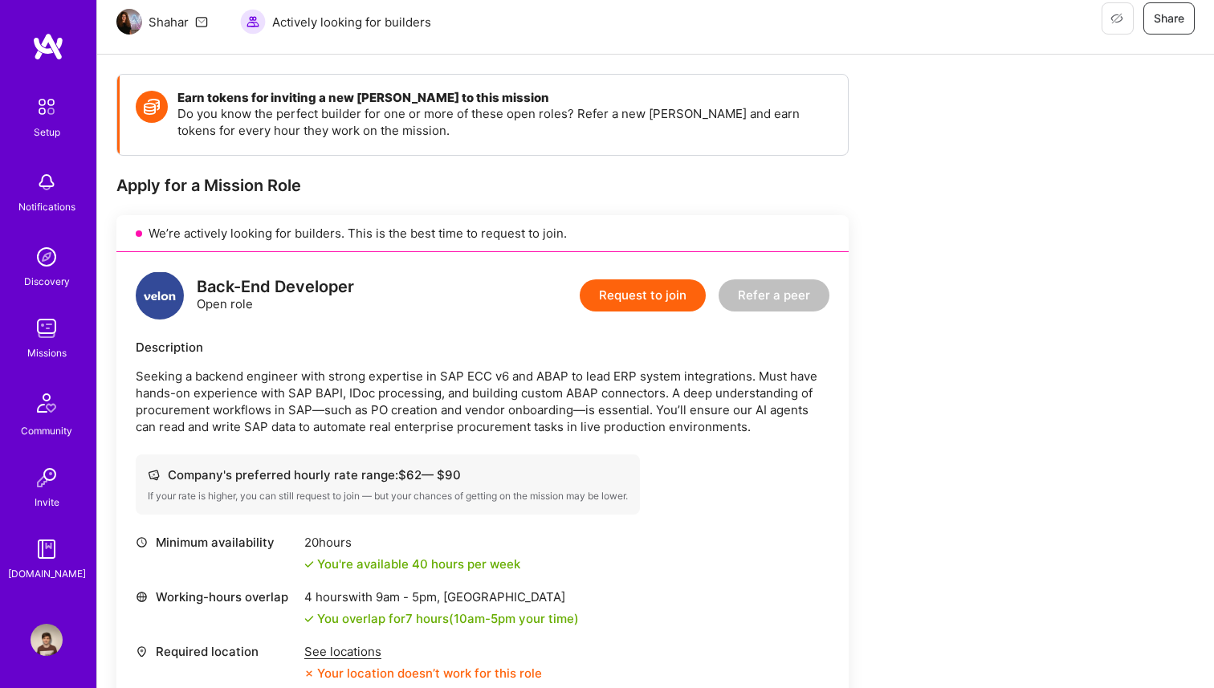
scroll to position [161, 0]
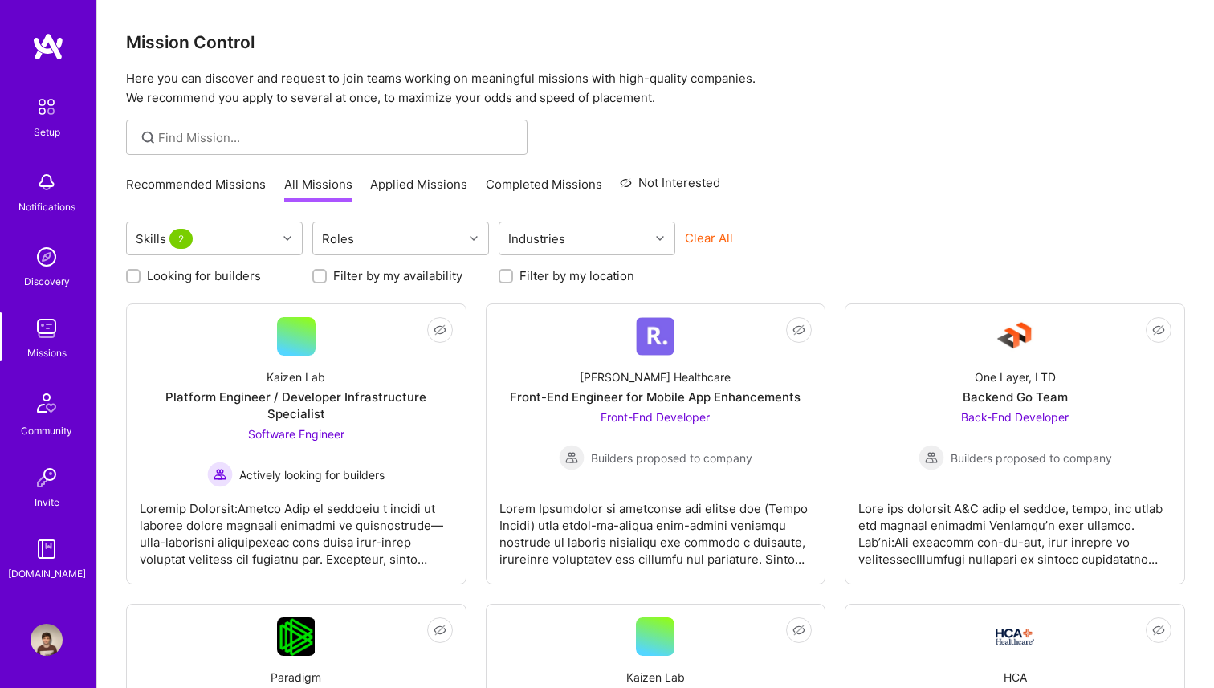
click at [224, 282] on label "Looking for builders" at bounding box center [204, 275] width 114 height 17
click at [141, 282] on input "Looking for builders" at bounding box center [134, 276] width 11 height 11
checkbox input "true"
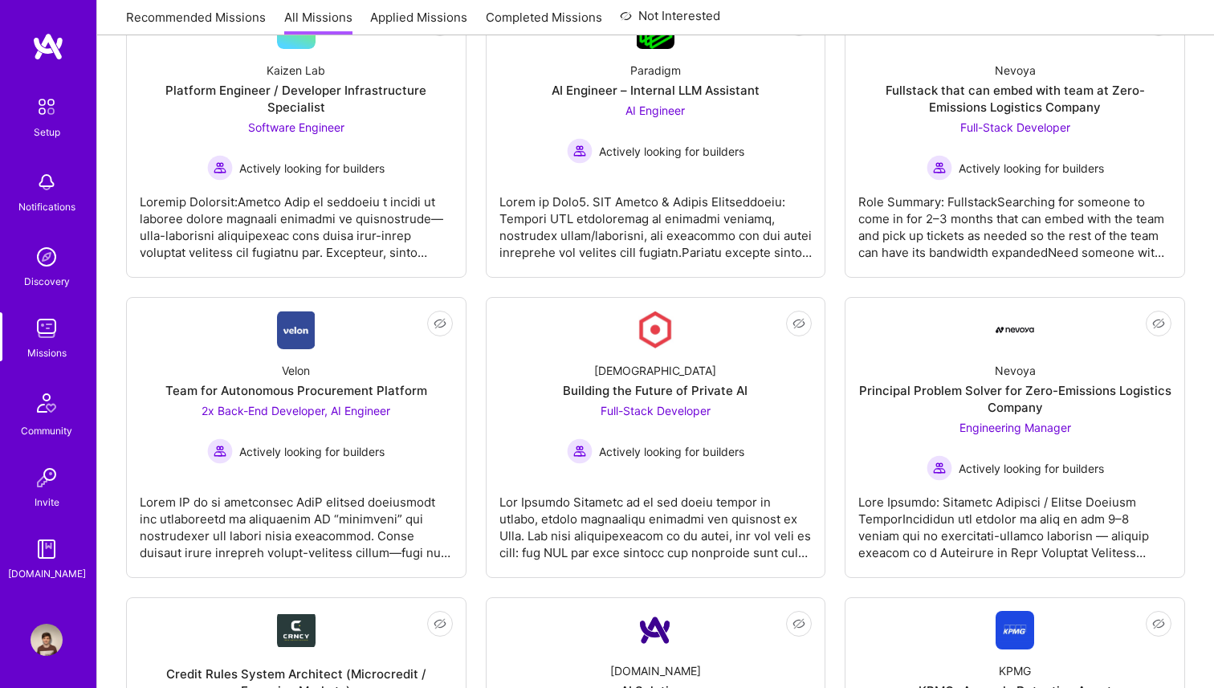
scroll to position [323, 0]
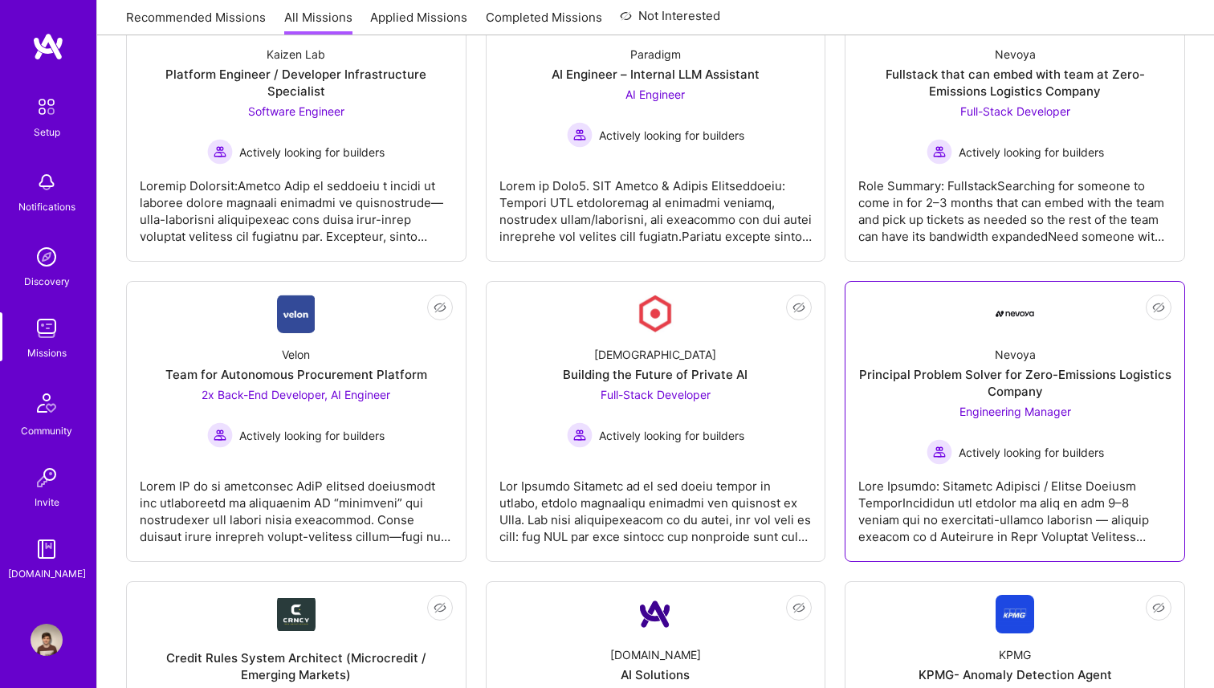
click at [983, 377] on div "Principal Problem Solver for Zero-Emissions Logistics Company" at bounding box center [1014, 383] width 313 height 34
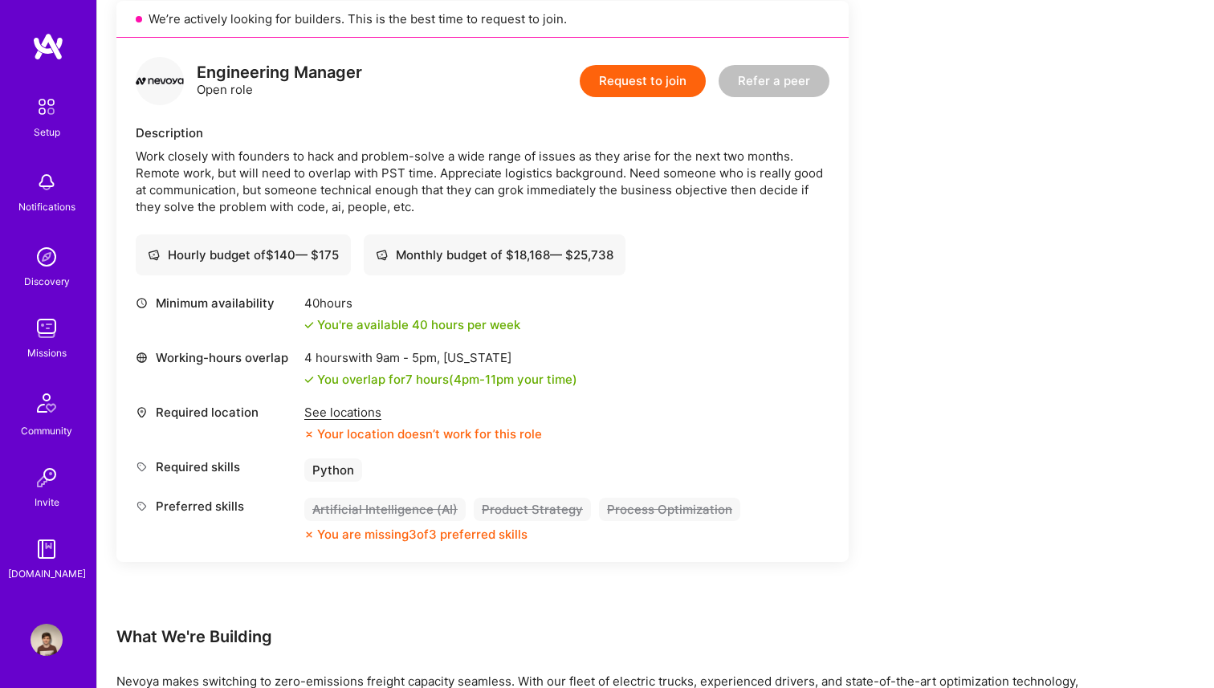
scroll to position [376, 0]
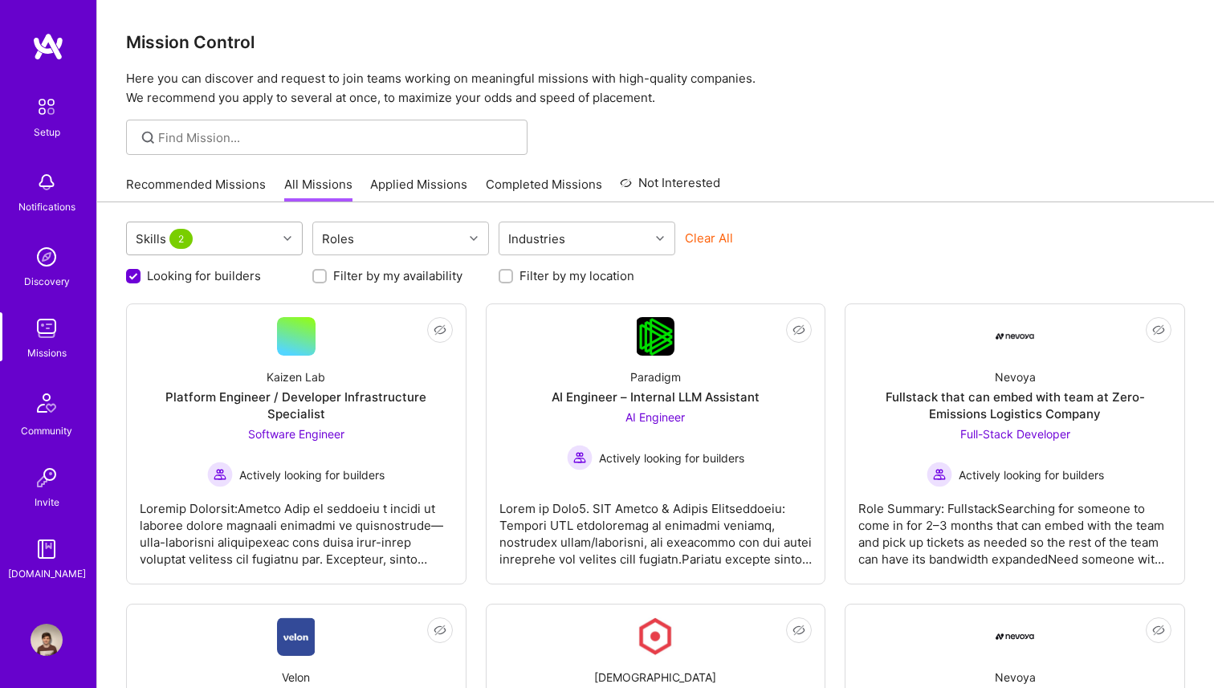
click at [286, 244] on div at bounding box center [289, 238] width 25 height 21
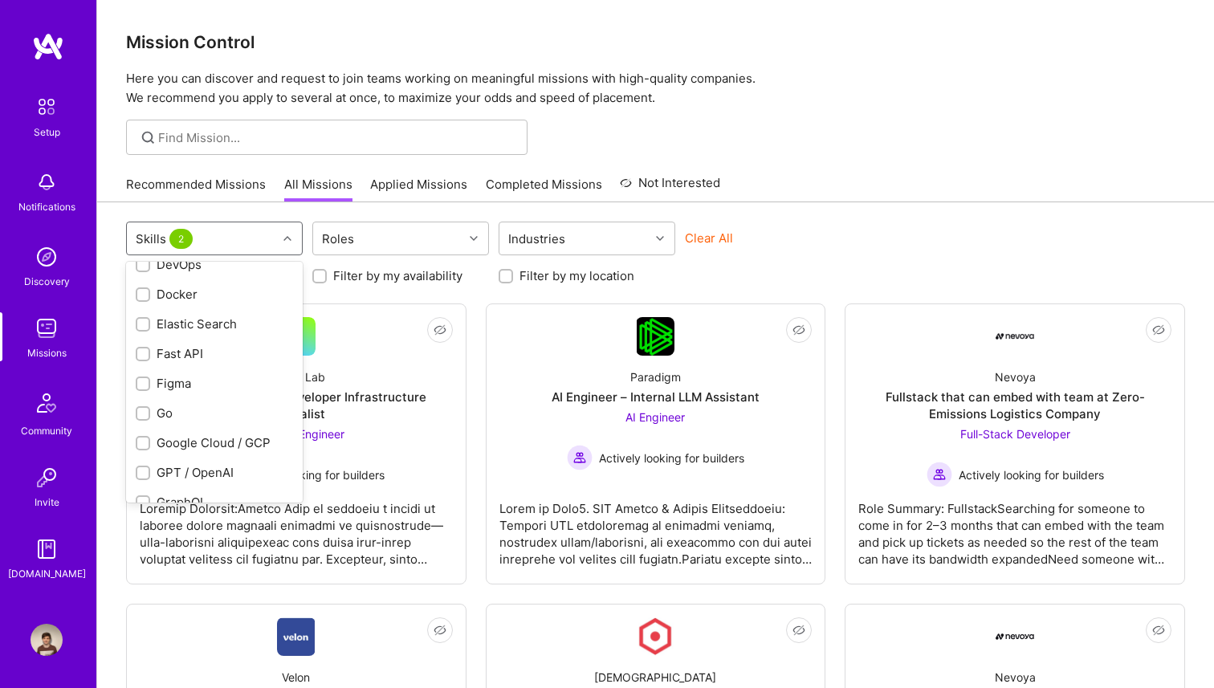
scroll to position [711, 0]
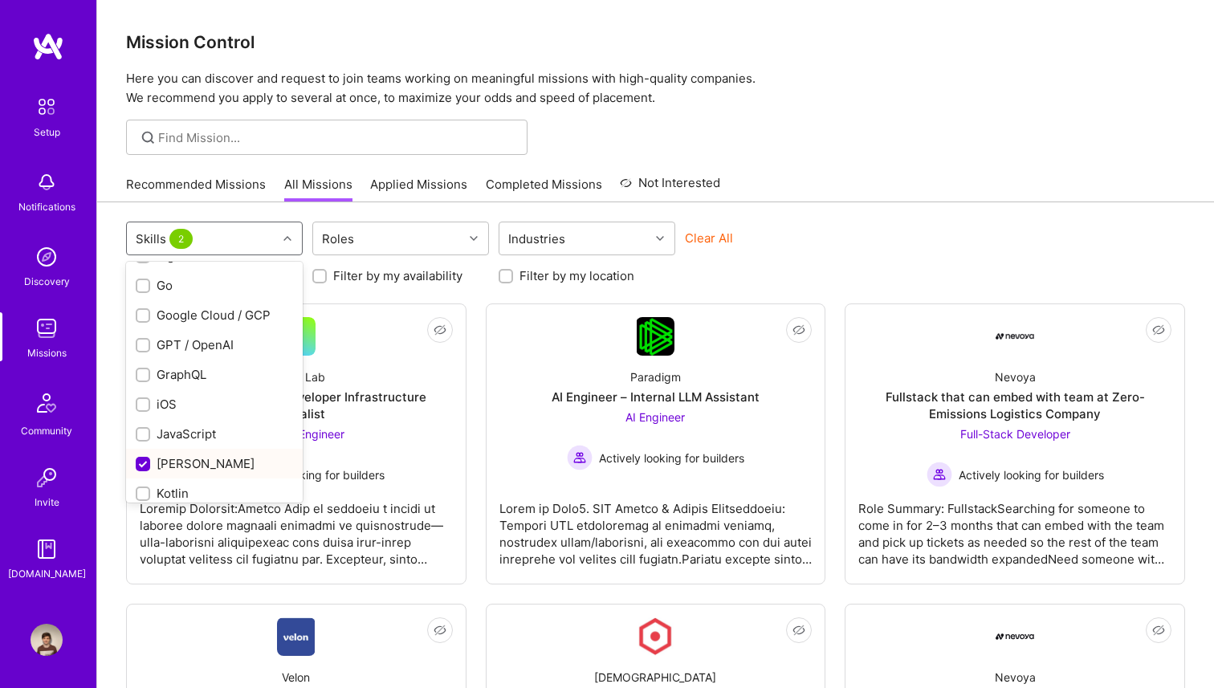
click at [149, 458] on input "checkbox" at bounding box center [144, 465] width 14 height 14
checkbox input "false"
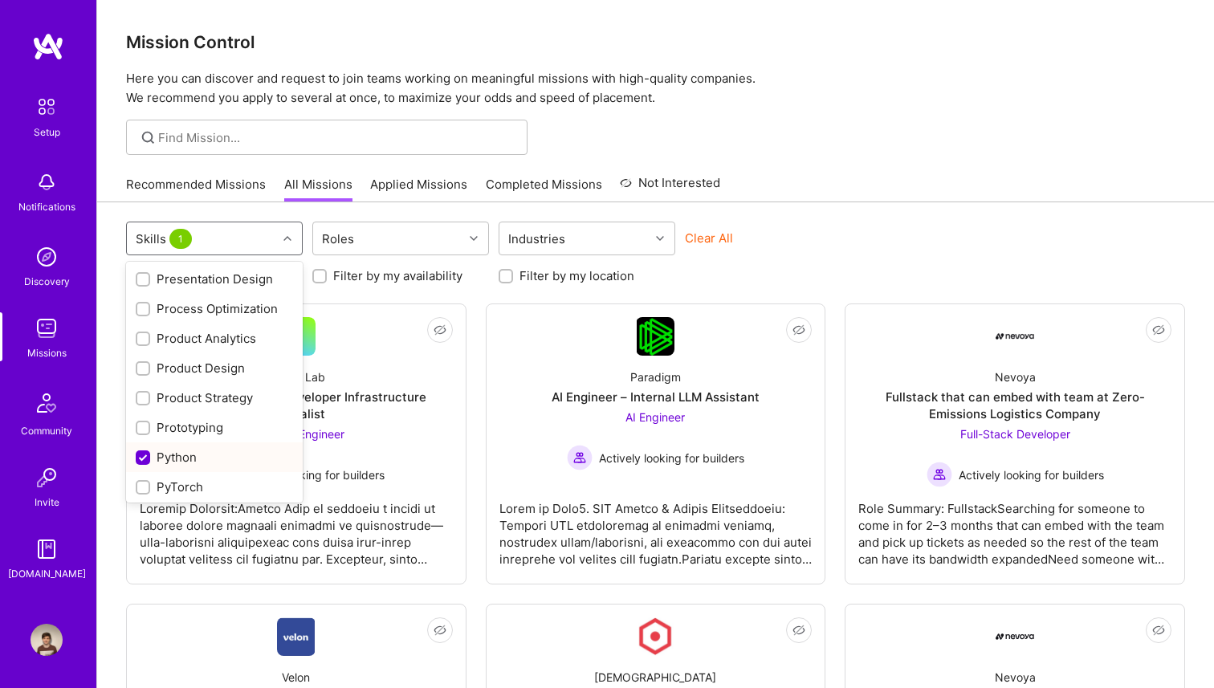
scroll to position [1347, 0]
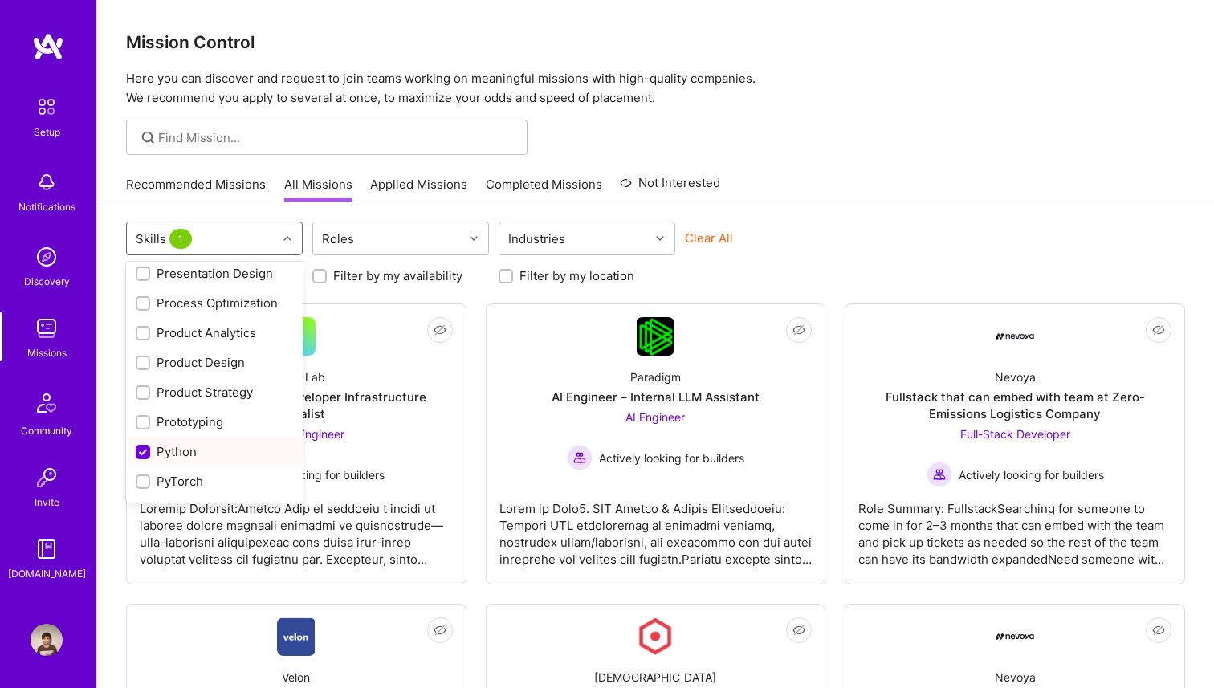
click at [175, 443] on div "Python" at bounding box center [214, 451] width 157 height 17
checkbox input "false"
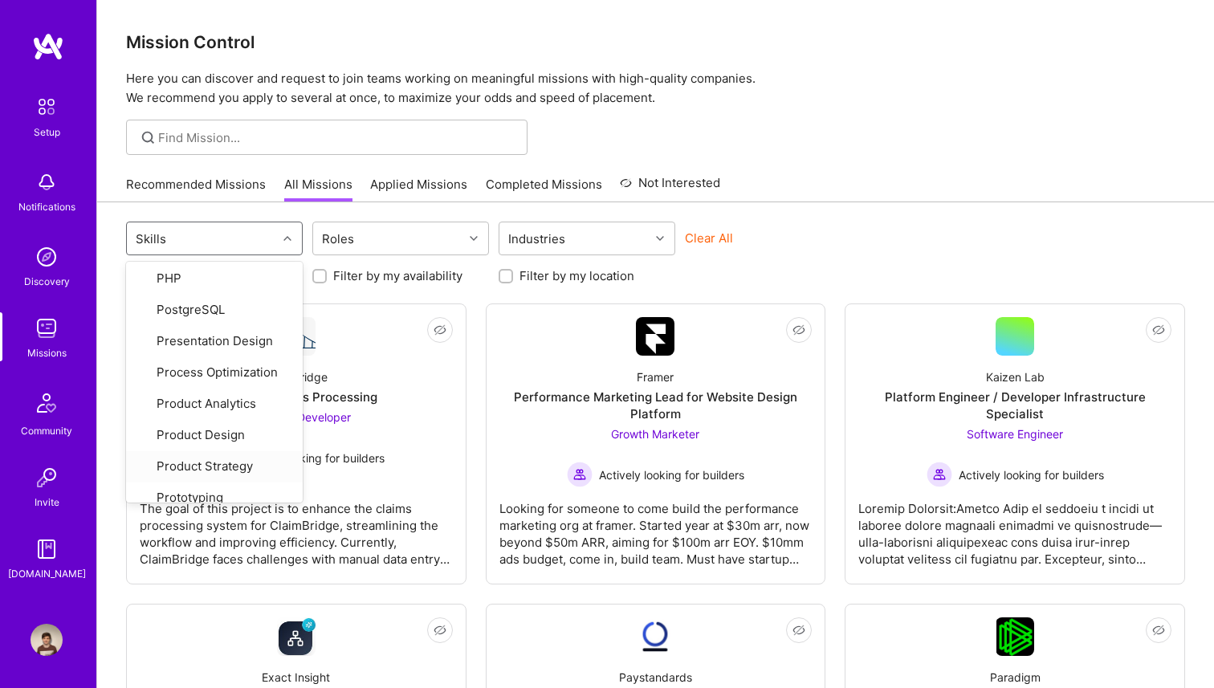
click at [859, 250] on div "Clear All" at bounding box center [773, 245] width 177 height 30
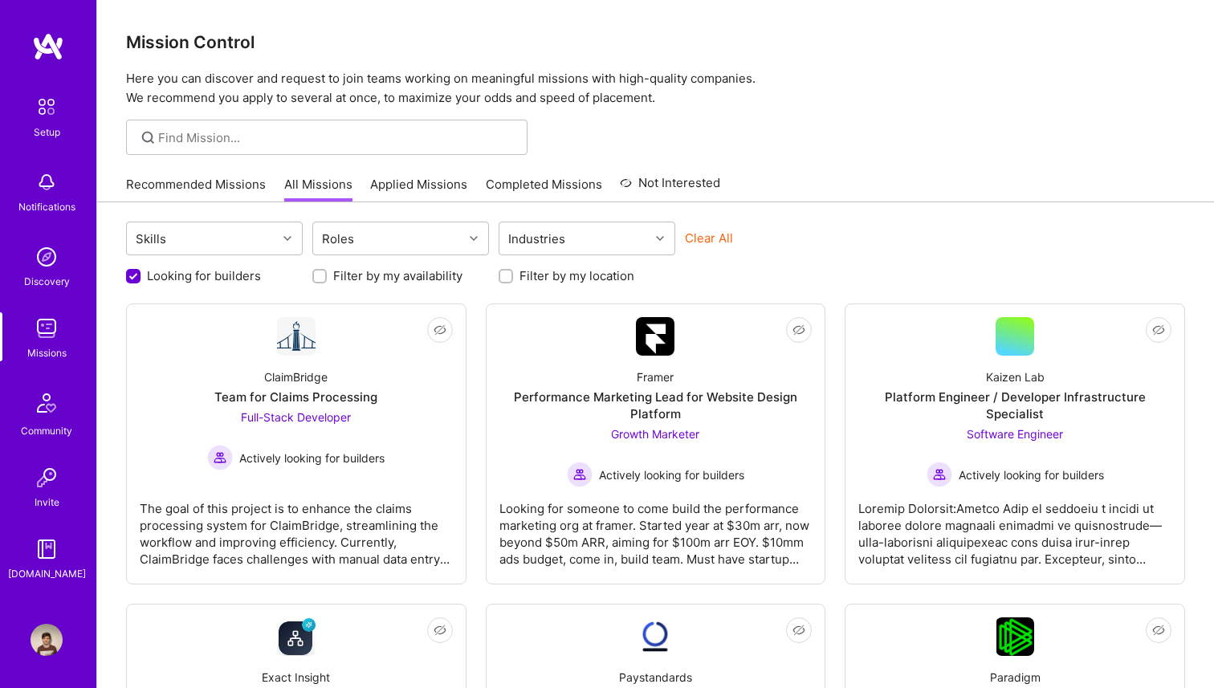
click at [719, 237] on button "Clear All" at bounding box center [709, 238] width 48 height 17
click at [222, 279] on label "Looking for builders" at bounding box center [204, 275] width 114 height 17
click at [141, 279] on input "Looking for builders" at bounding box center [134, 276] width 11 height 11
checkbox input "true"
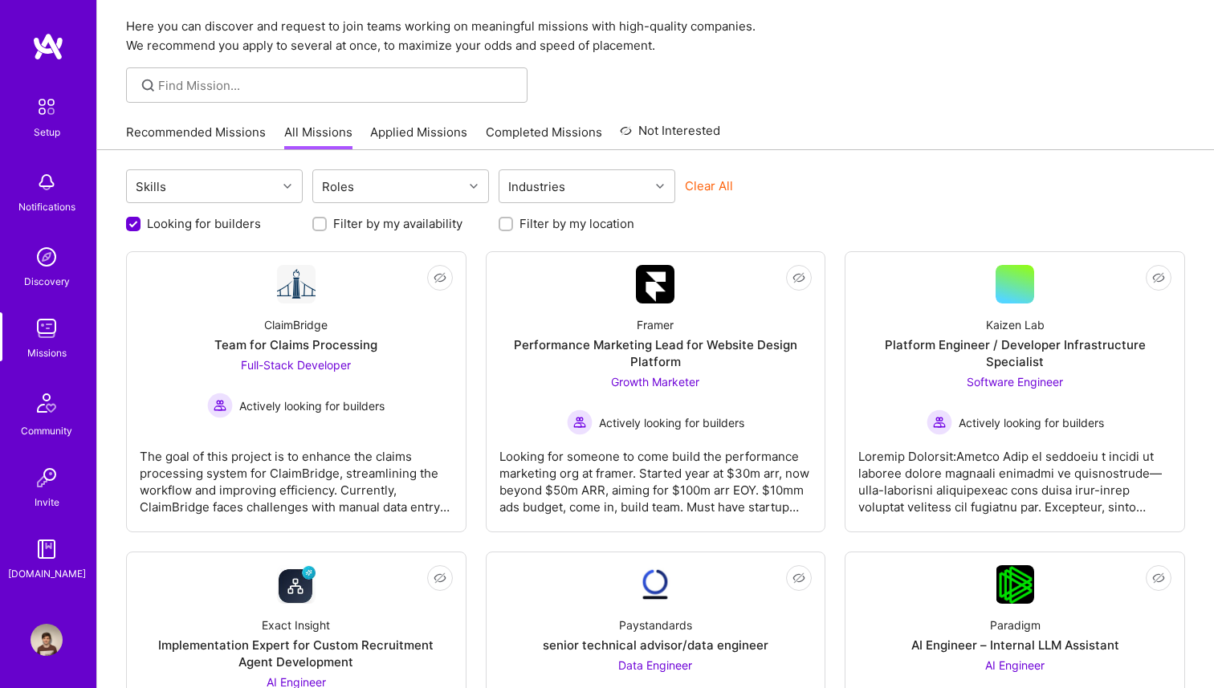
scroll to position [54, 0]
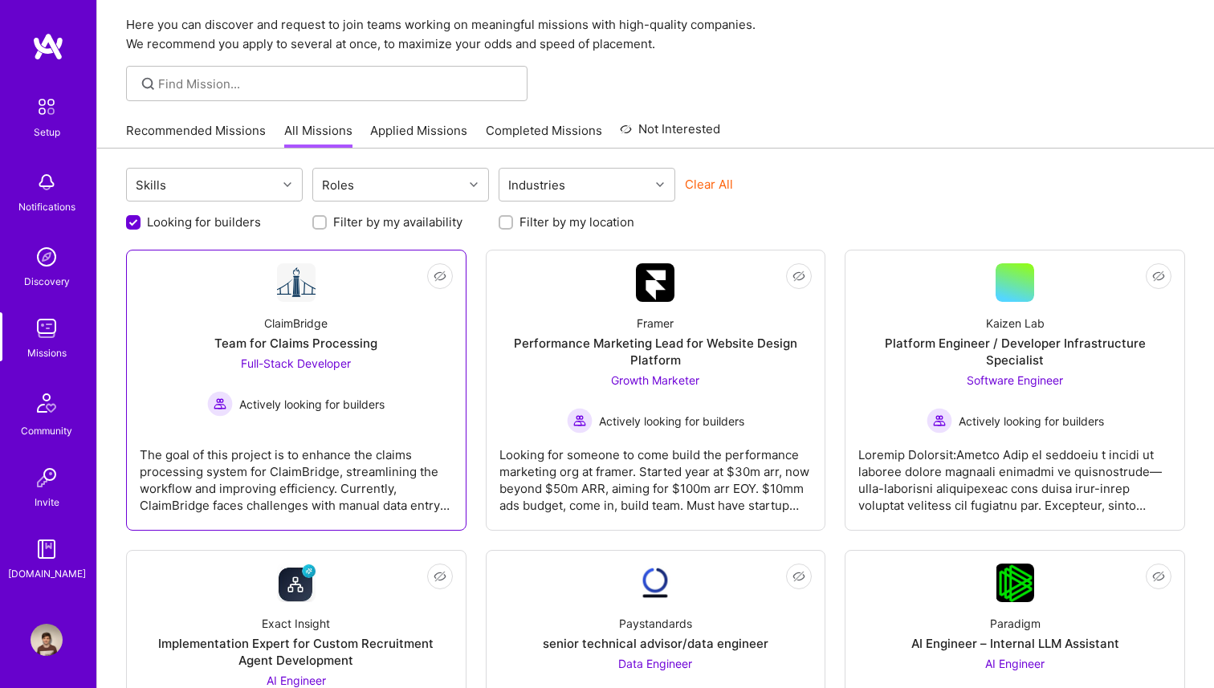
click at [357, 475] on div "The goal of this project is to enhance the claims processing system for ClaimBr…" at bounding box center [296, 474] width 313 height 80
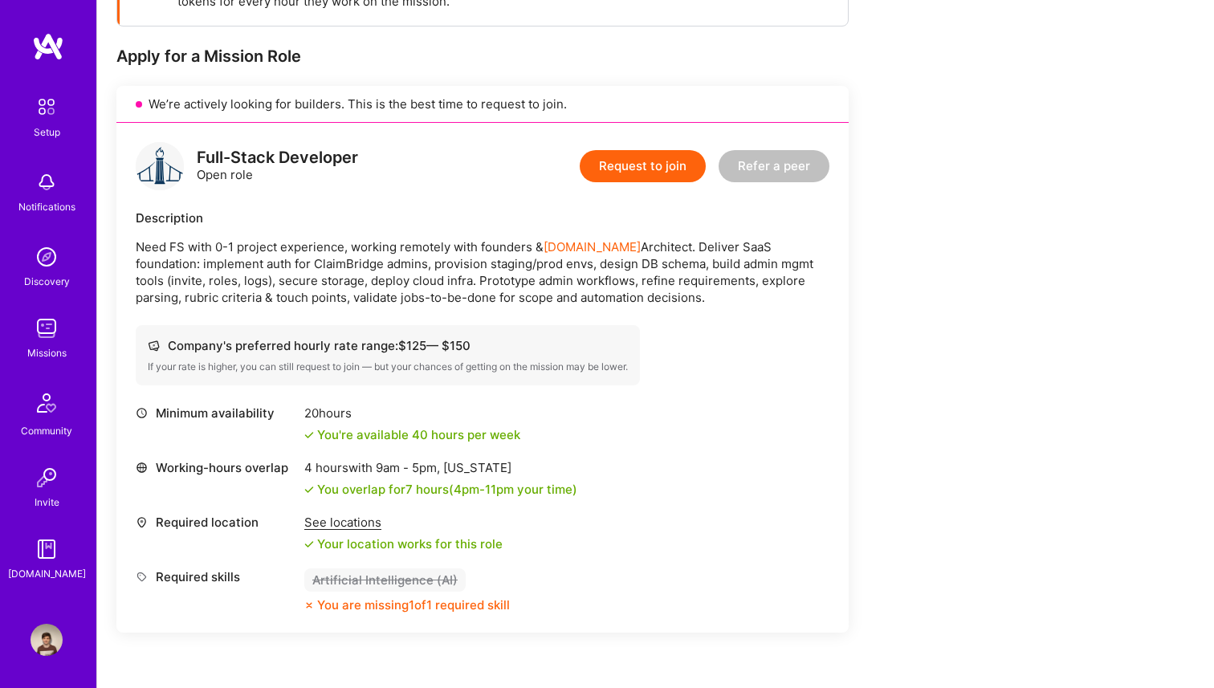
scroll to position [269, 0]
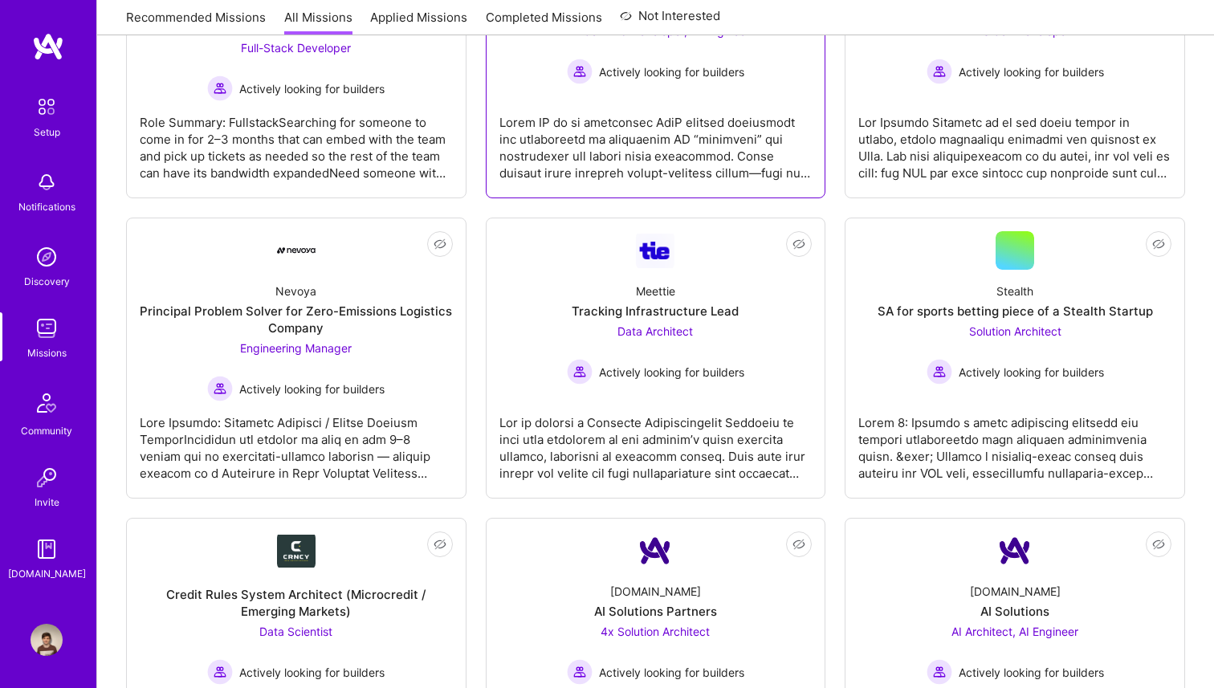
scroll to position [1288, 0]
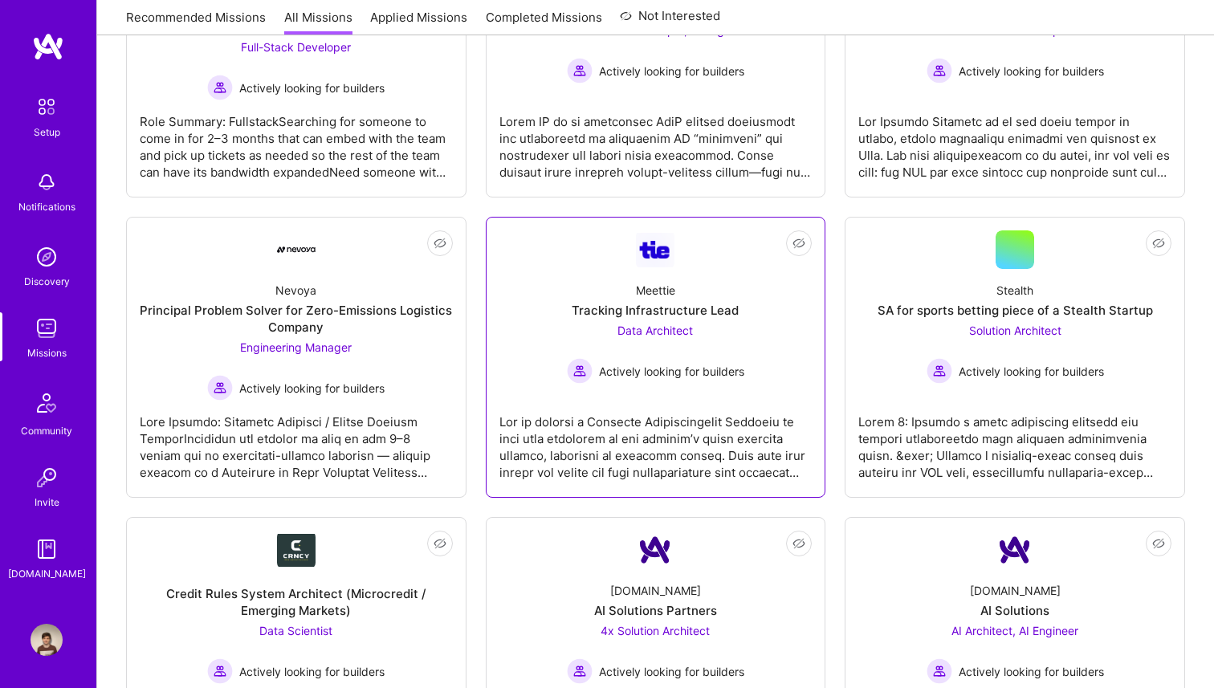
click at [751, 322] on div "Meettie Tracking Infrastructure Lead Data Architect Actively looking for builde…" at bounding box center [655, 326] width 313 height 115
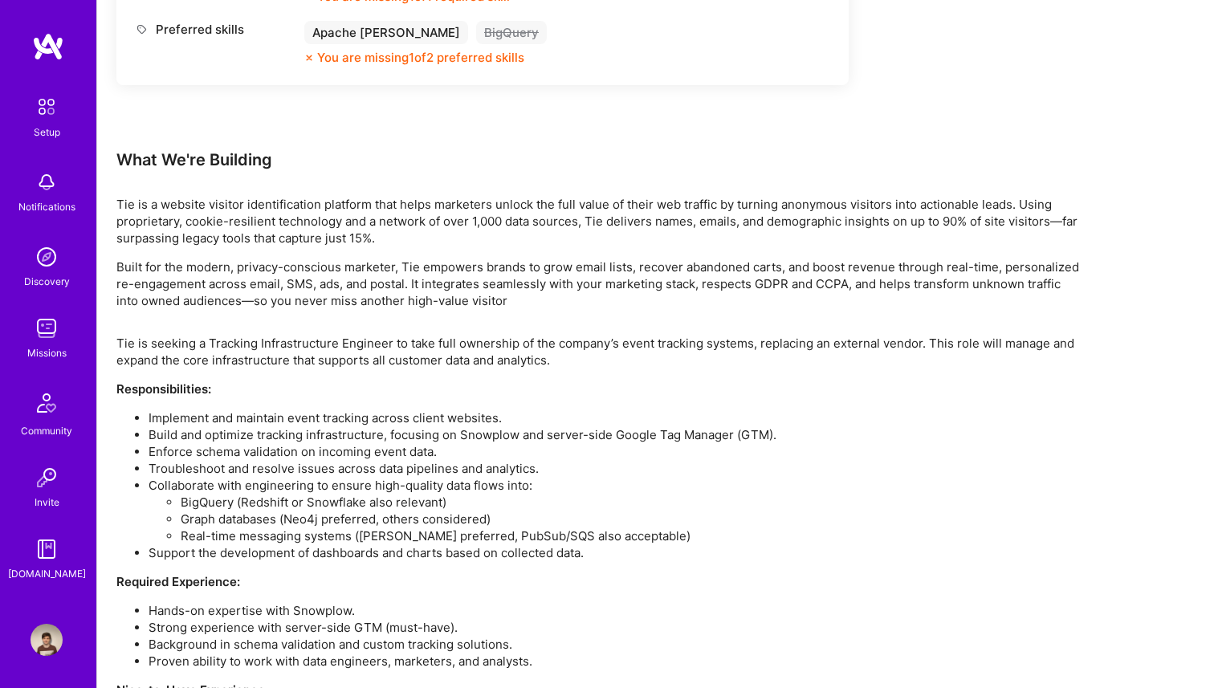
scroll to position [1009, 0]
